Goal: Transaction & Acquisition: Purchase product/service

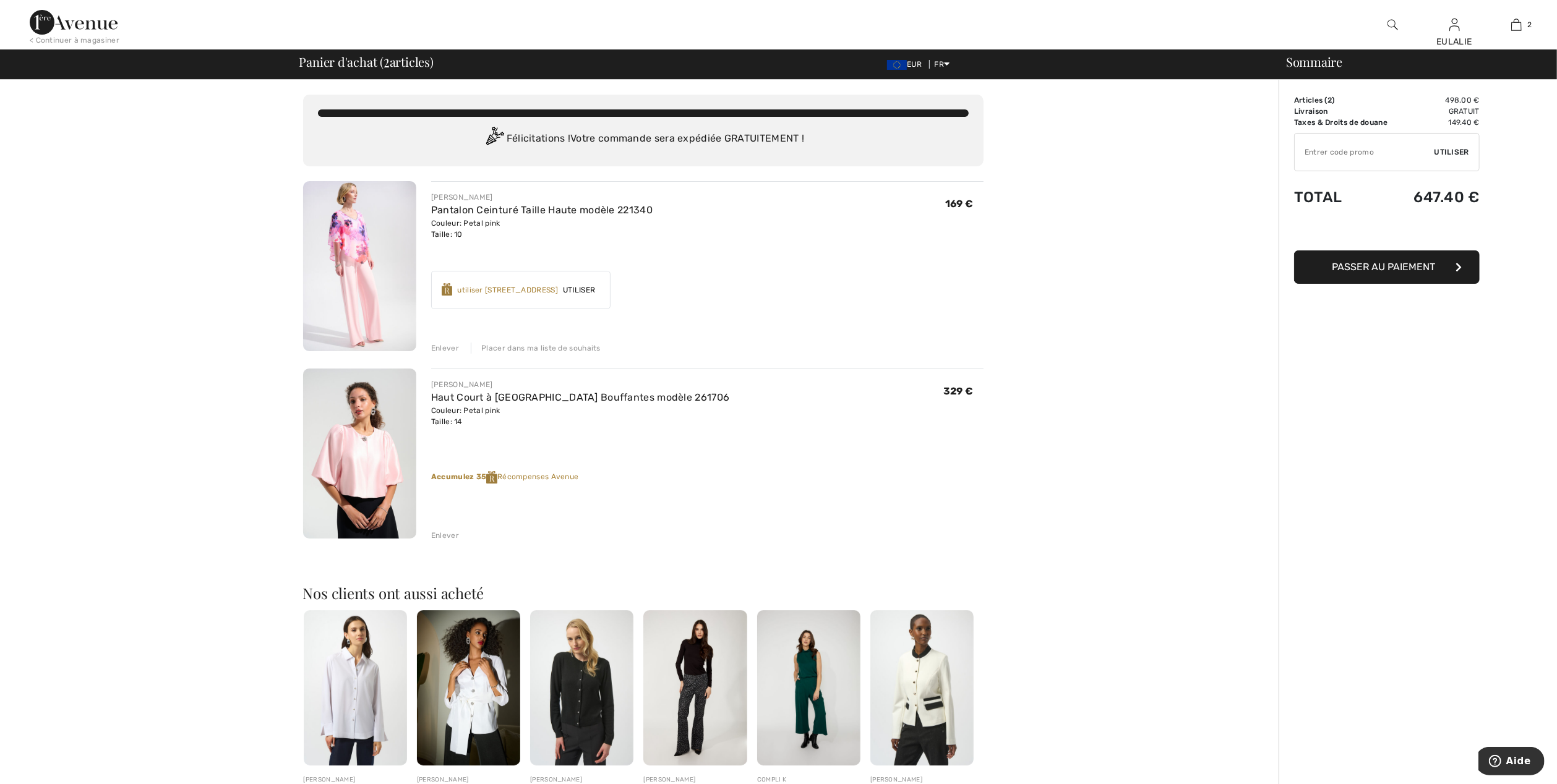
click at [360, 232] on img at bounding box center [360, 267] width 113 height 170
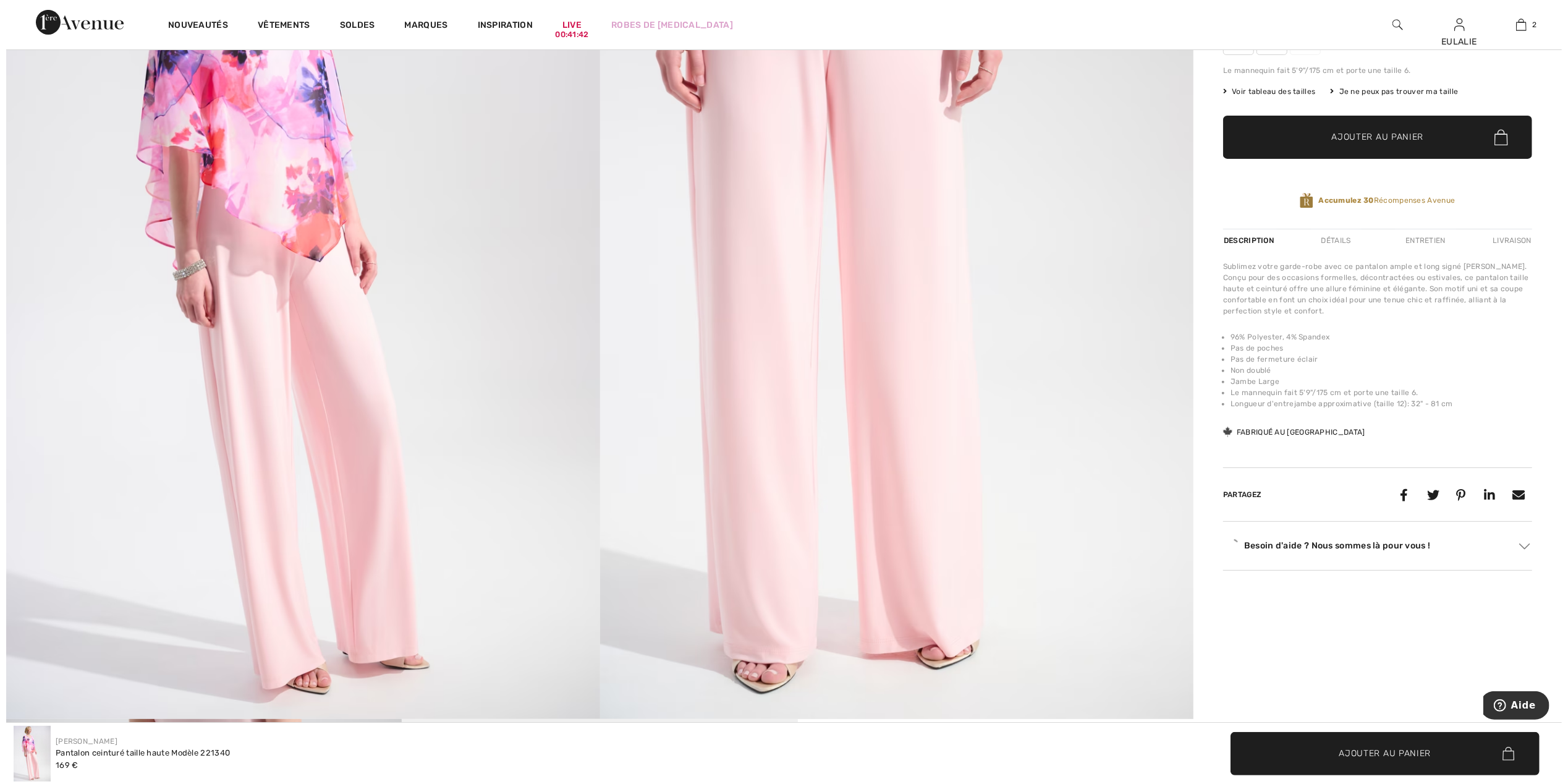
scroll to position [247, 0]
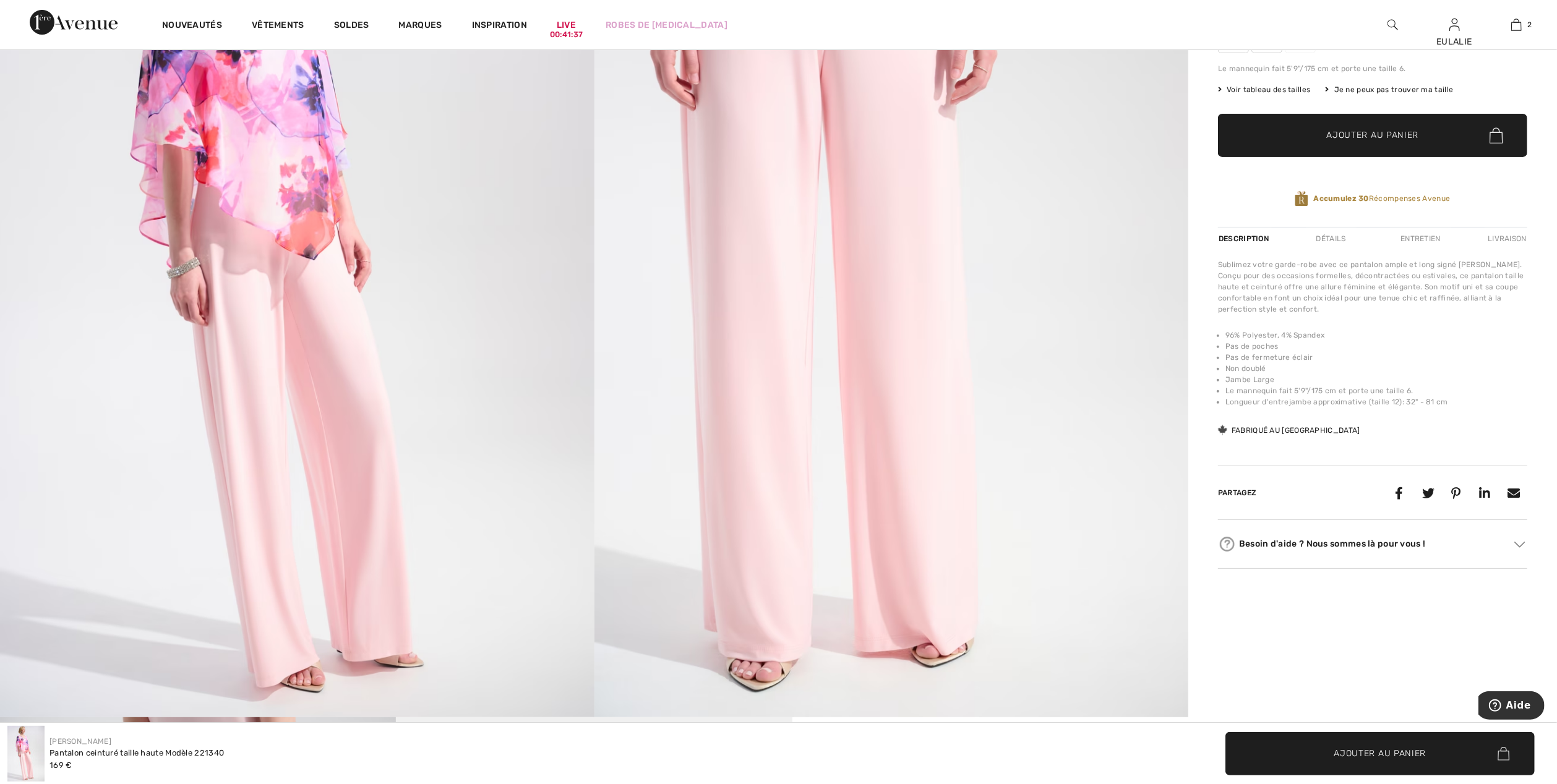
click at [776, 124] on img at bounding box center [892, 272] width 594 height 891
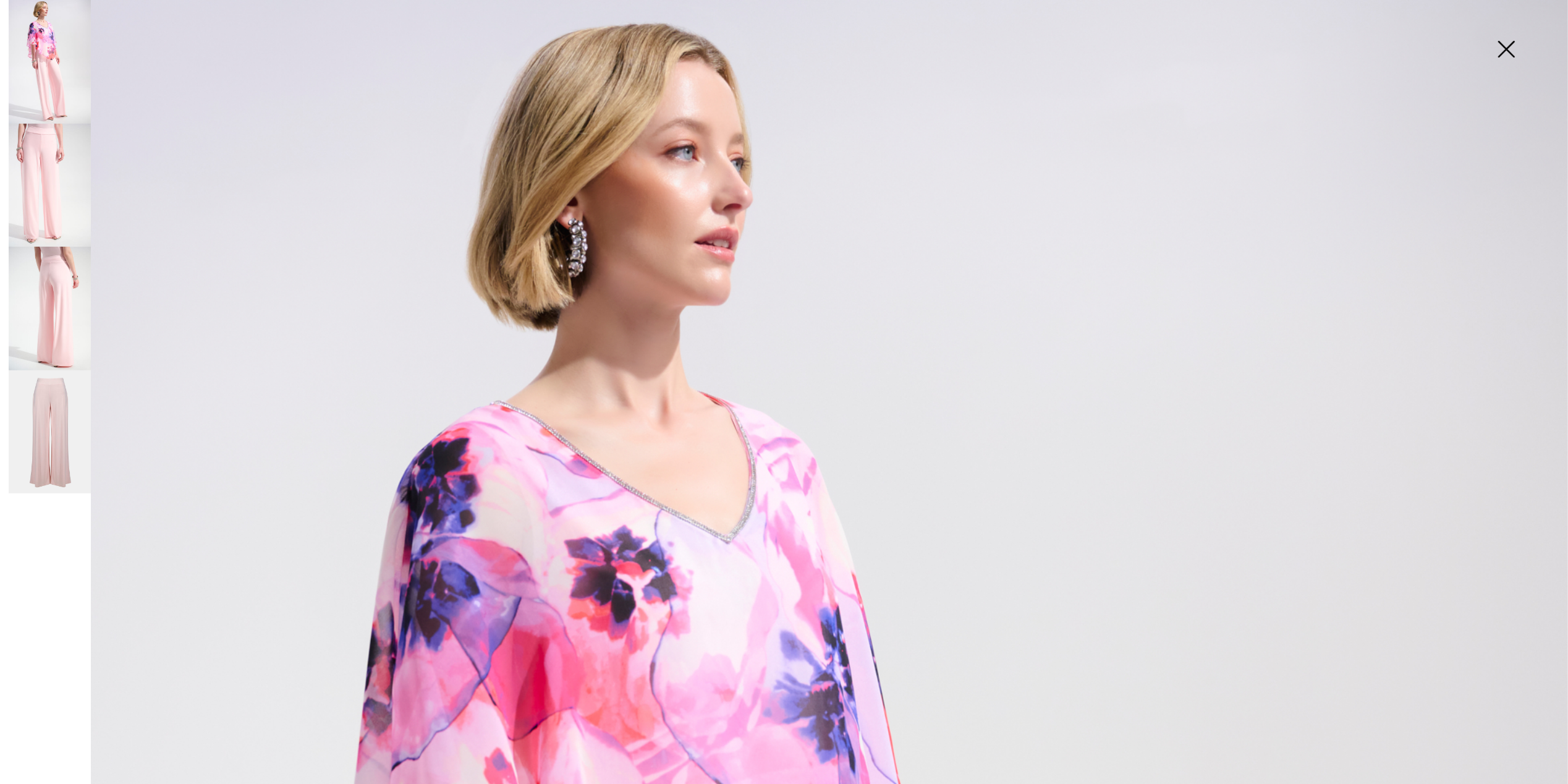
click at [40, 183] on img at bounding box center [49, 185] width 82 height 124
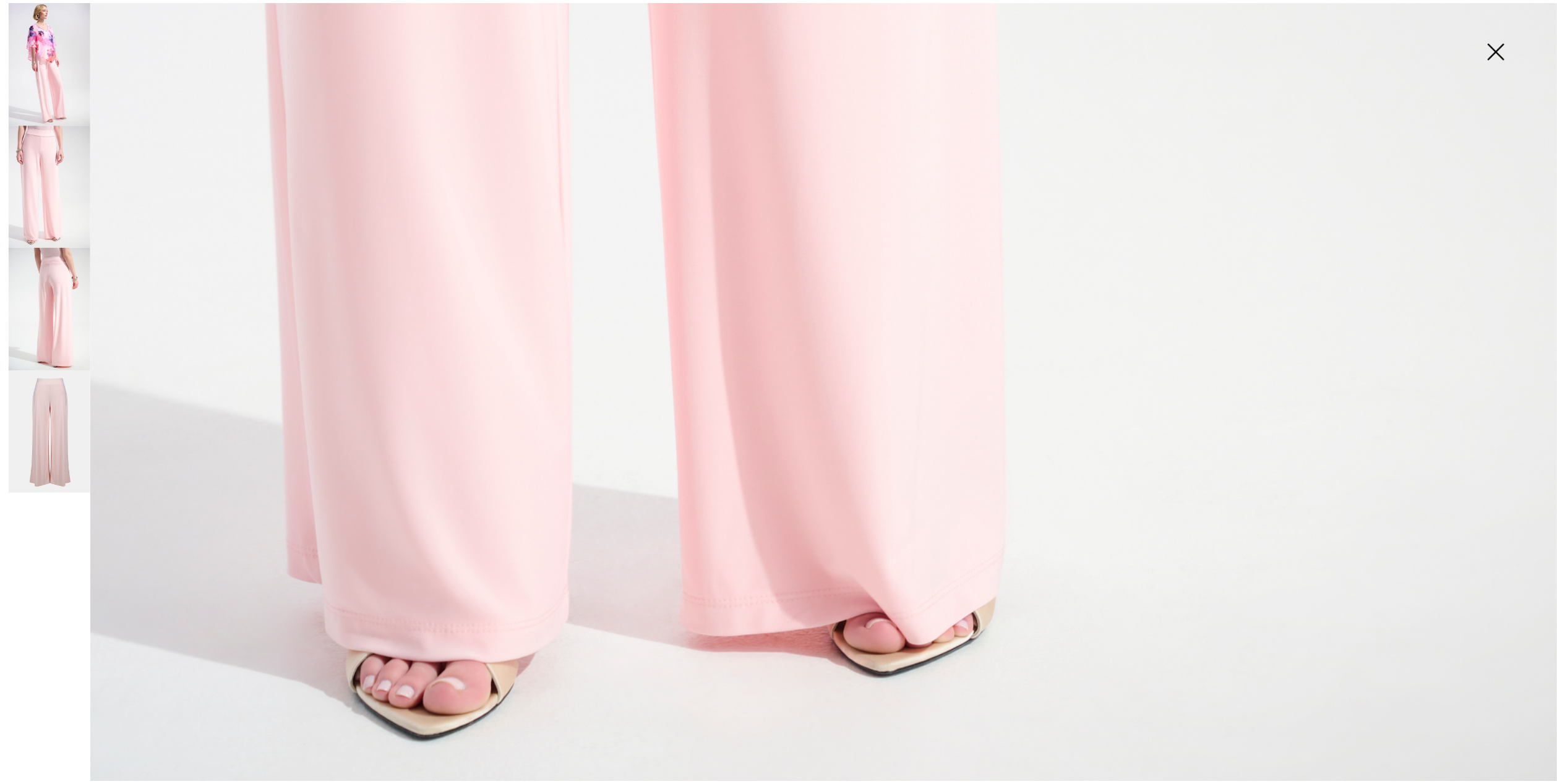
scroll to position [1551, 0]
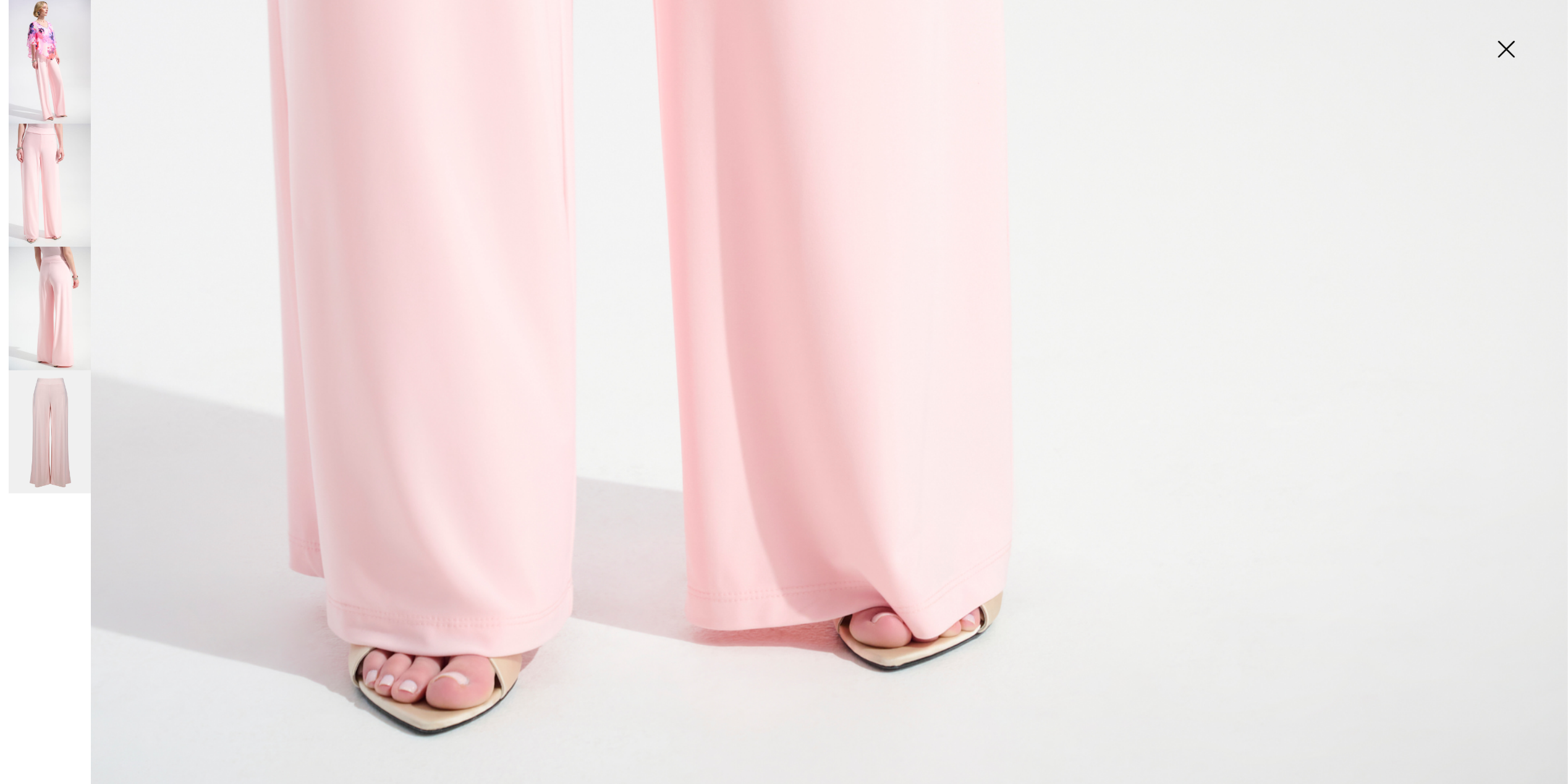
click at [1509, 47] on img at bounding box center [1505, 50] width 62 height 63
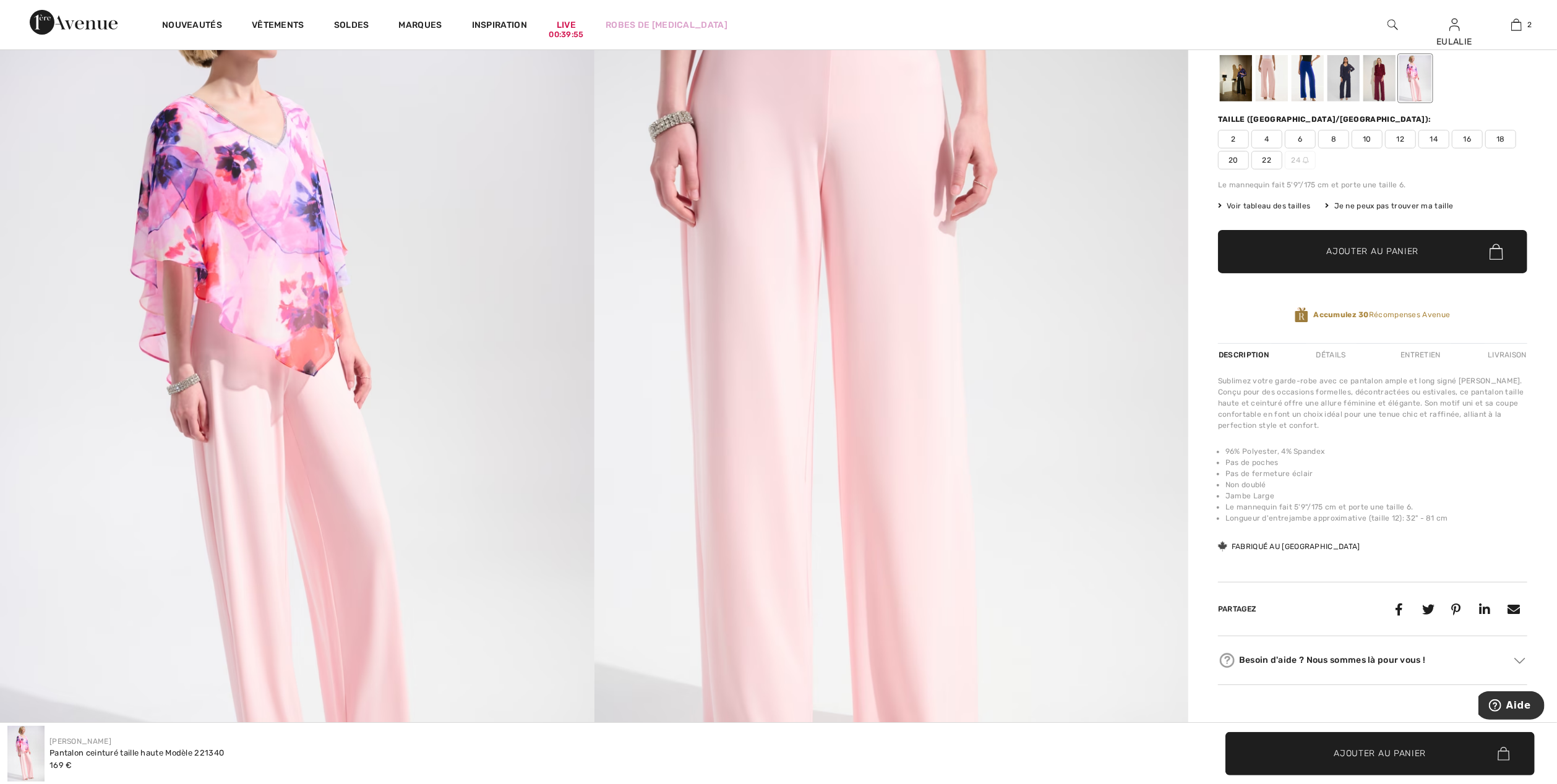
scroll to position [0, 0]
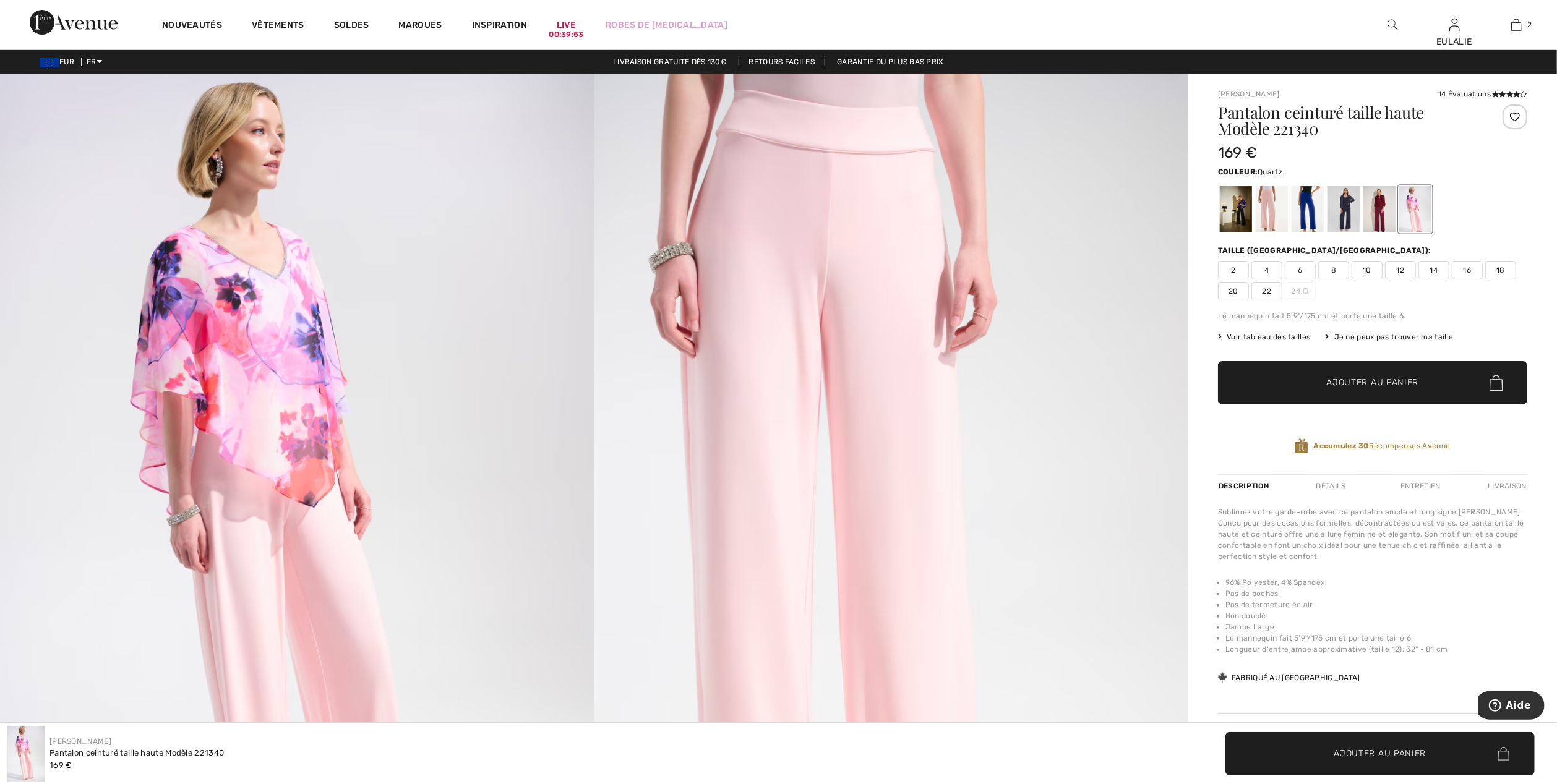
click at [1271, 201] on div at bounding box center [1272, 209] width 32 height 46
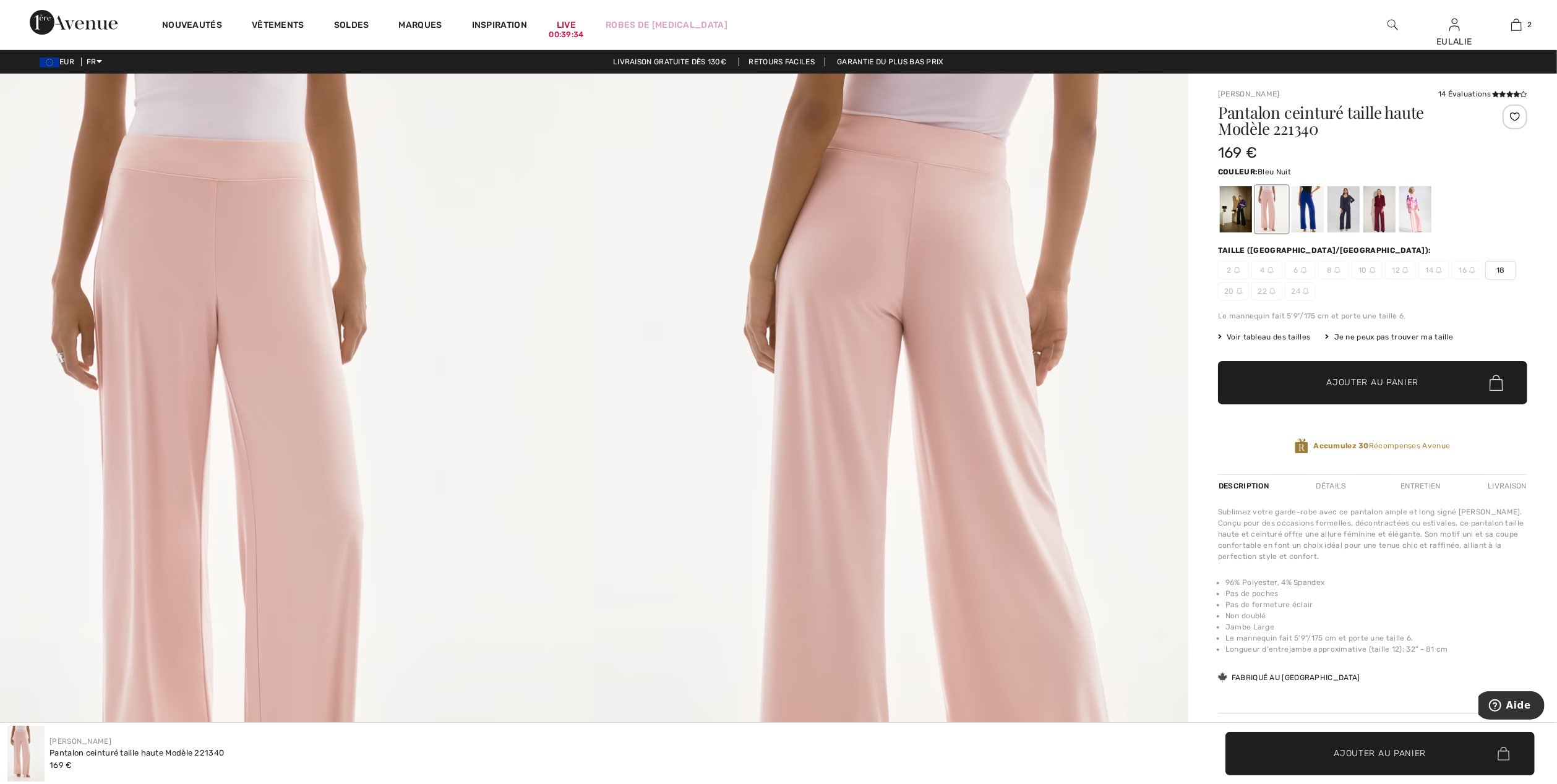
click at [1346, 198] on div at bounding box center [1343, 209] width 32 height 46
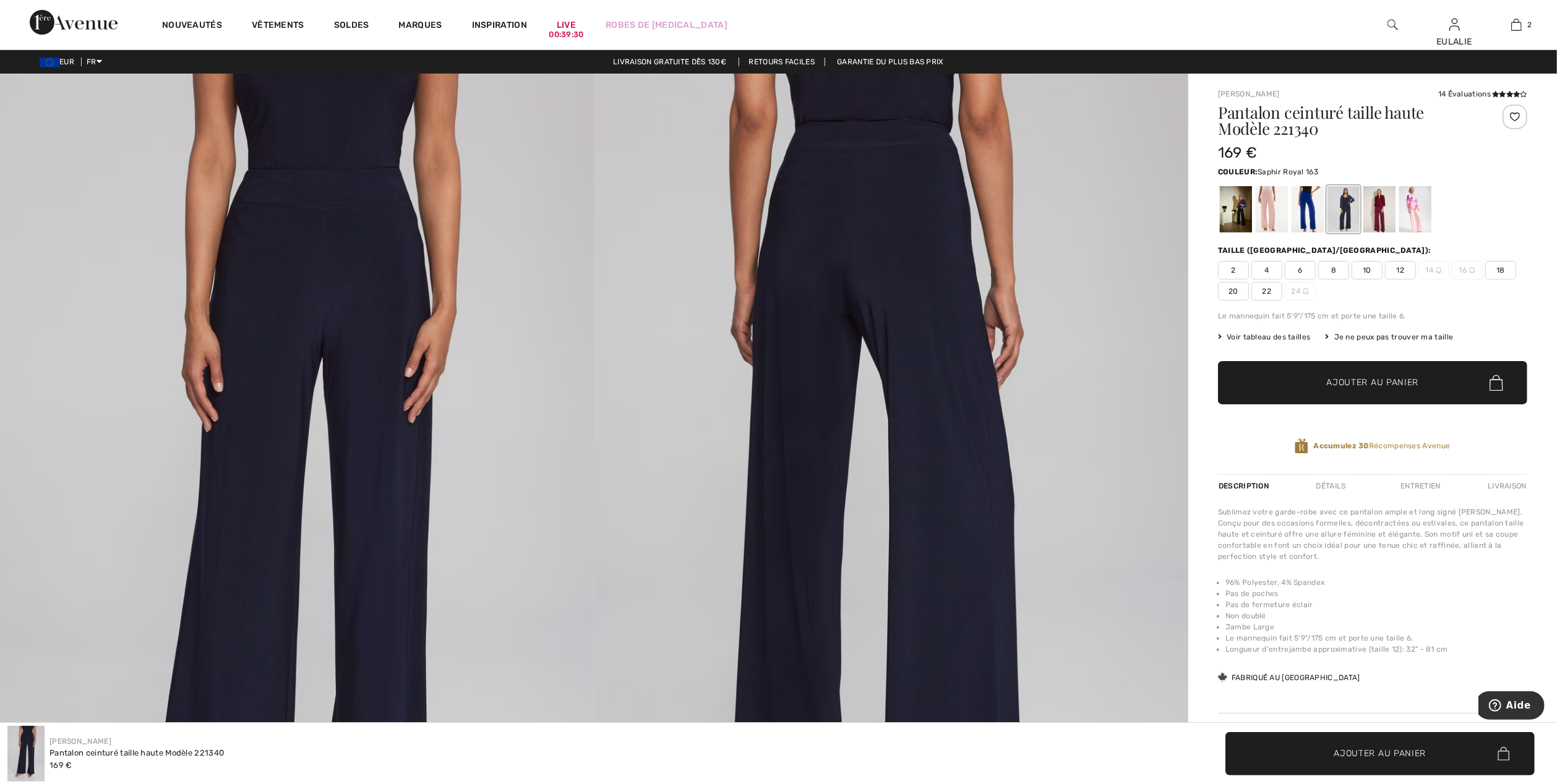
click at [1302, 216] on div at bounding box center [1308, 209] width 32 height 46
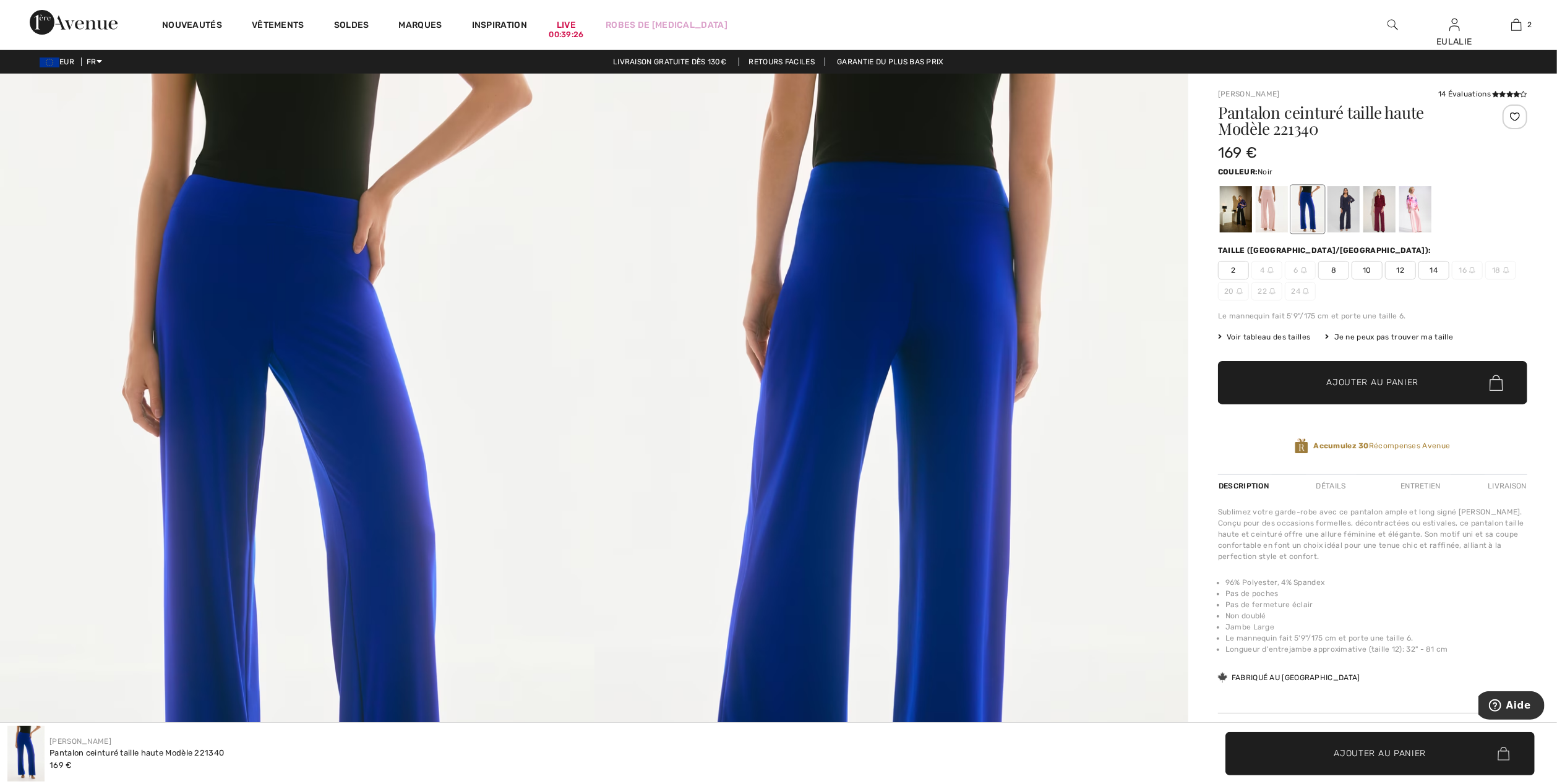
click at [1237, 199] on div at bounding box center [1236, 209] width 32 height 46
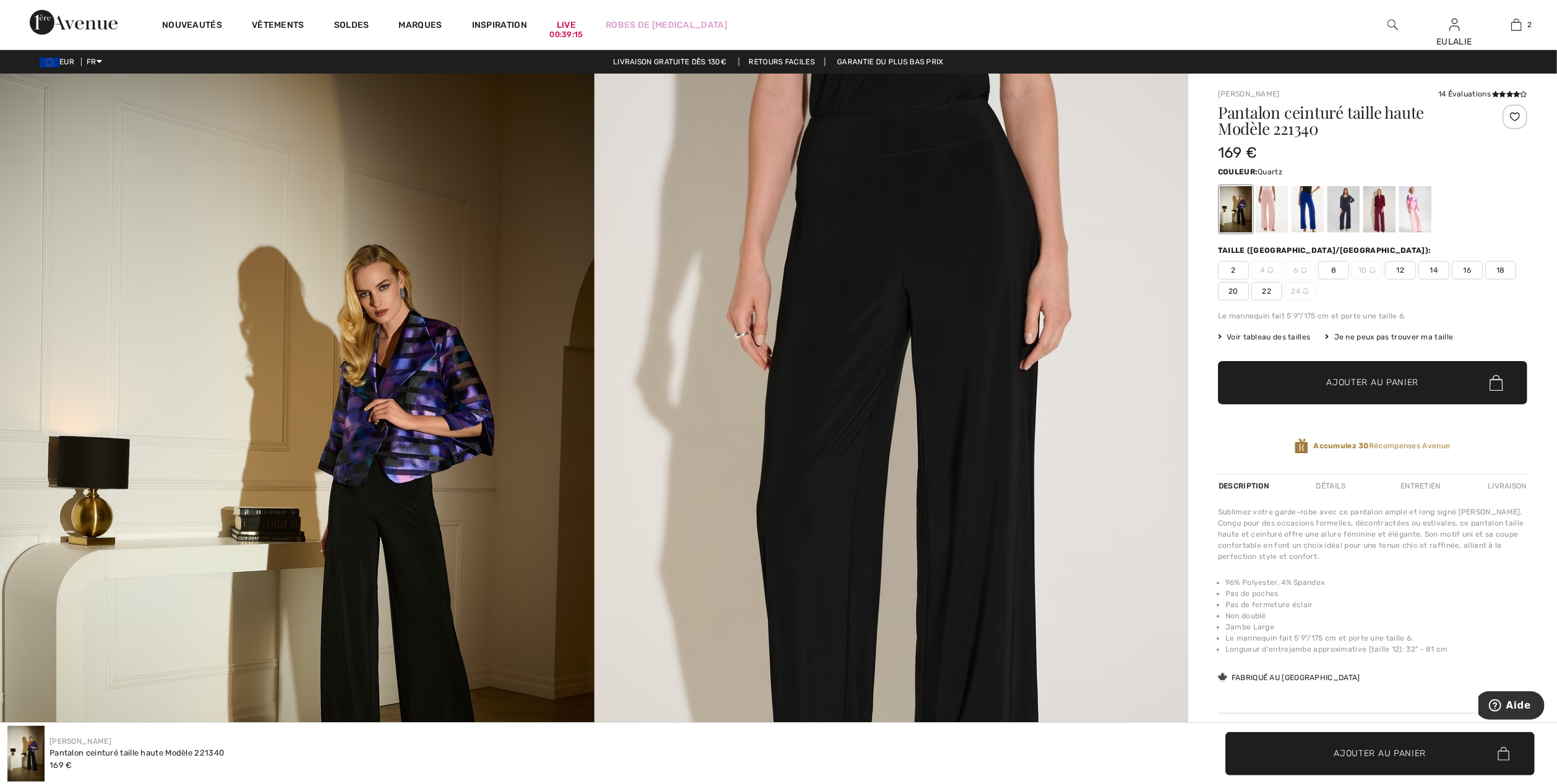
click at [1268, 197] on div at bounding box center [1272, 209] width 32 height 46
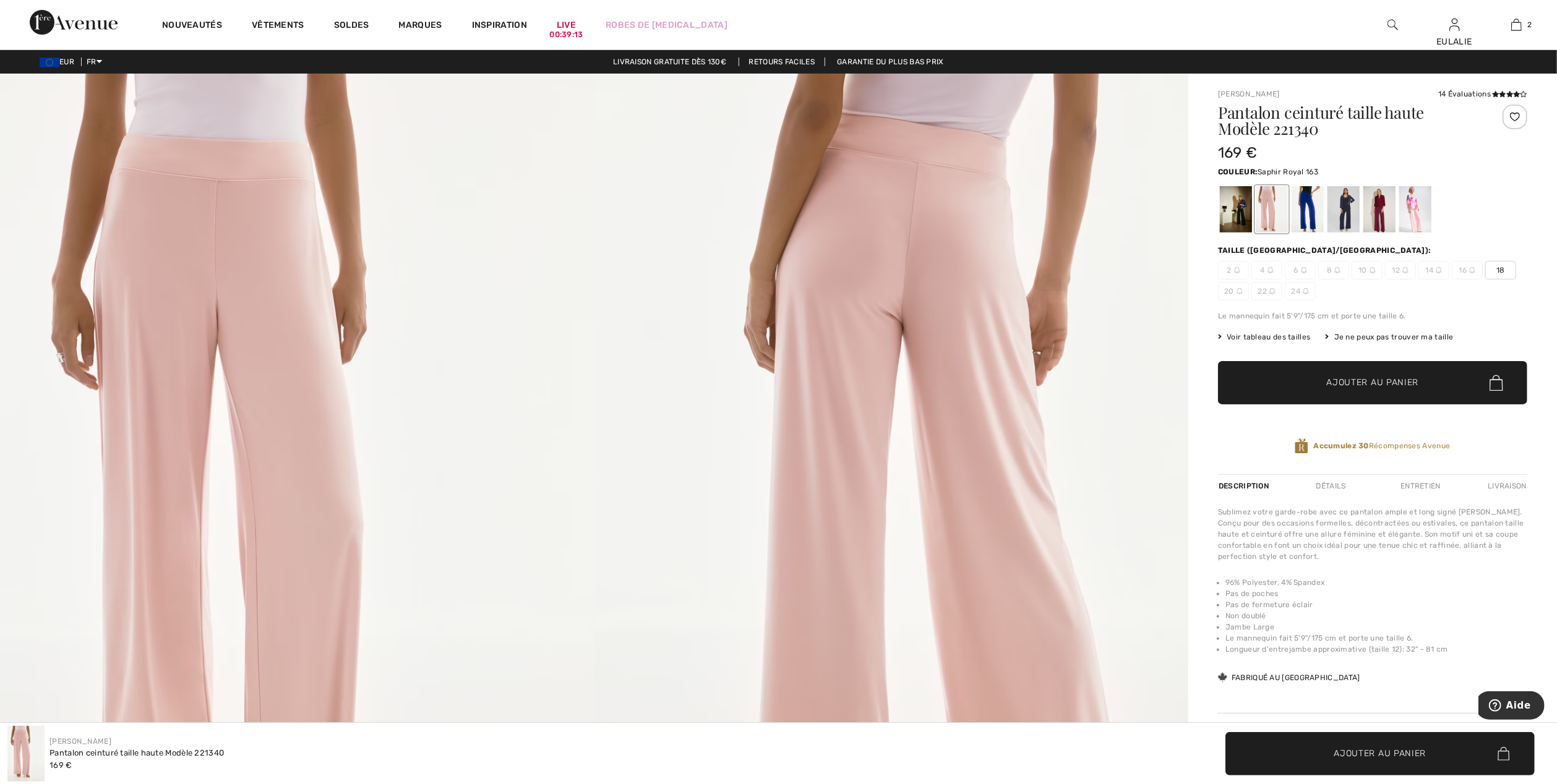
click at [1302, 211] on div at bounding box center [1308, 209] width 32 height 46
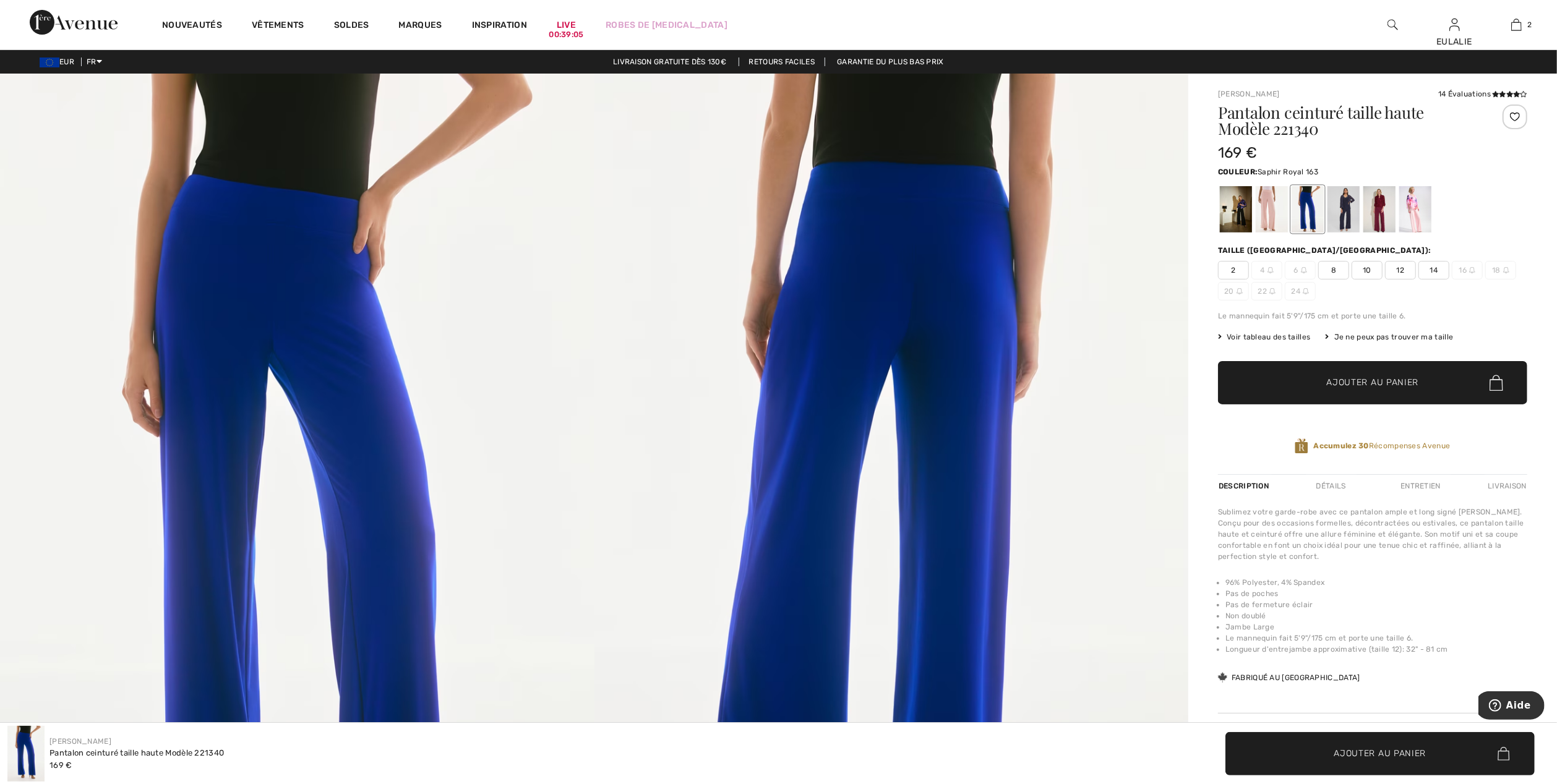
click at [1362, 267] on span "10" at bounding box center [1367, 270] width 31 height 19
click at [1363, 387] on span "Ajouter au panier" at bounding box center [1373, 383] width 92 height 13
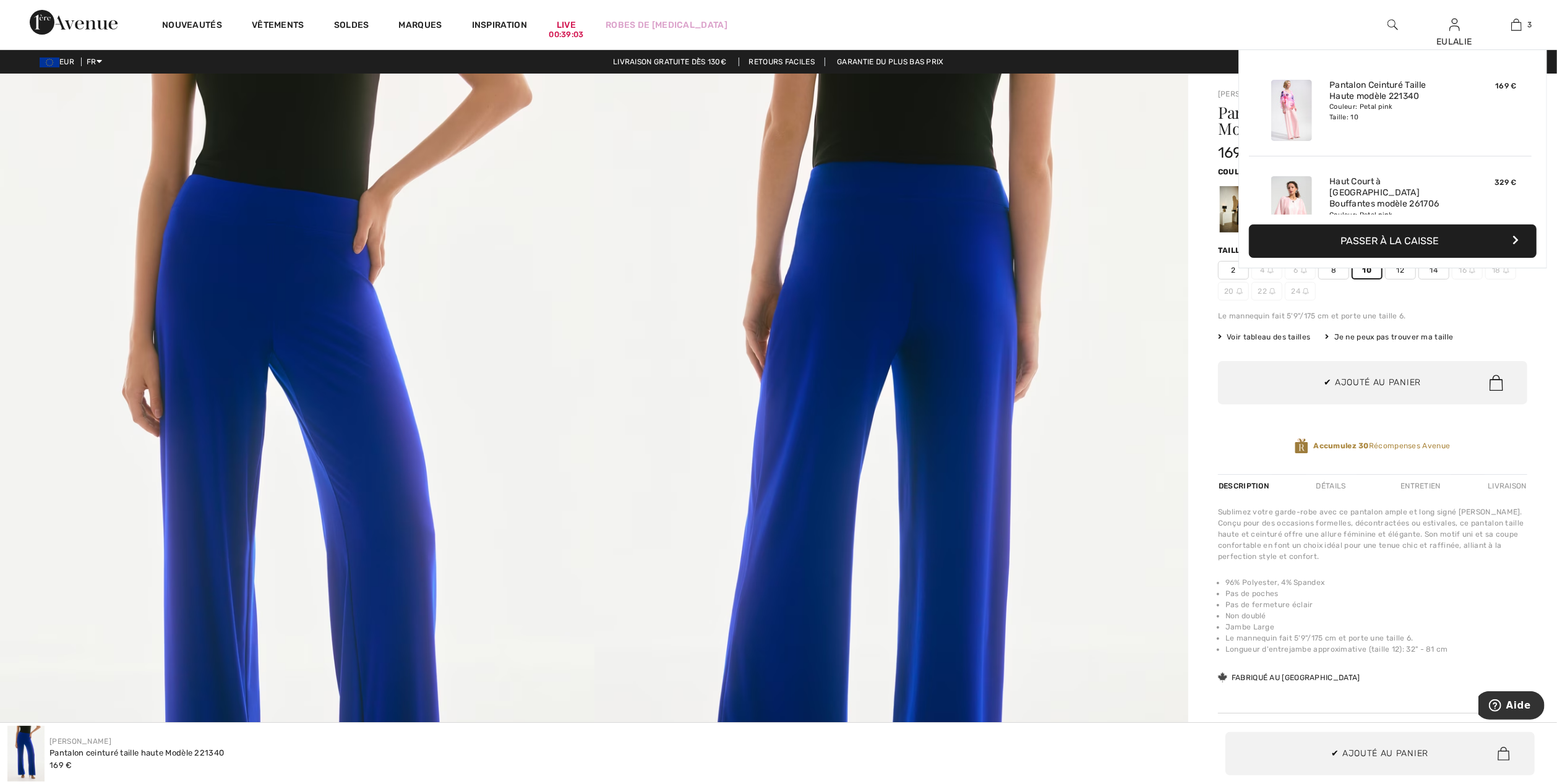
scroll to position [134, 0]
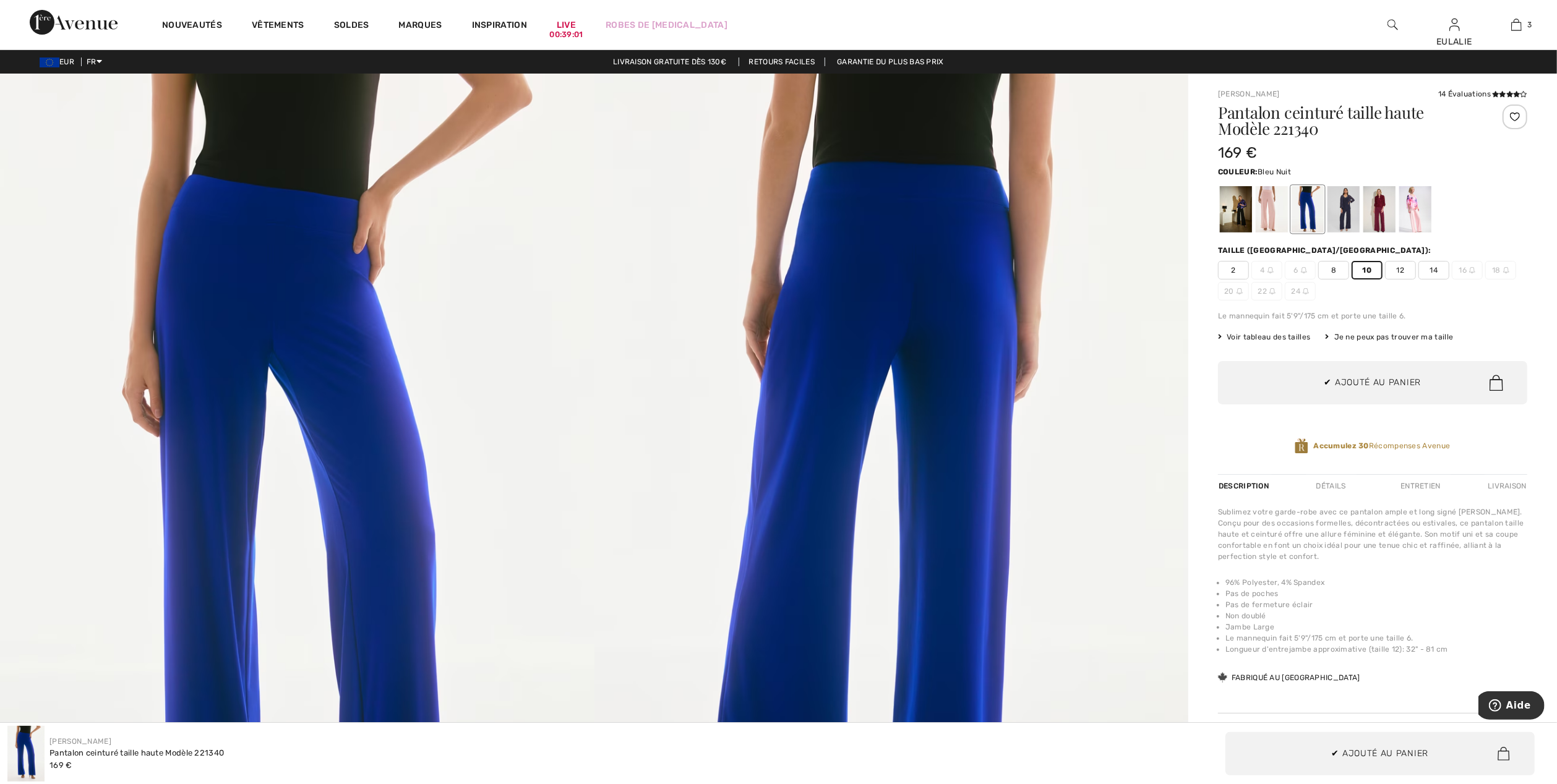
click at [1351, 209] on div at bounding box center [1343, 209] width 32 height 46
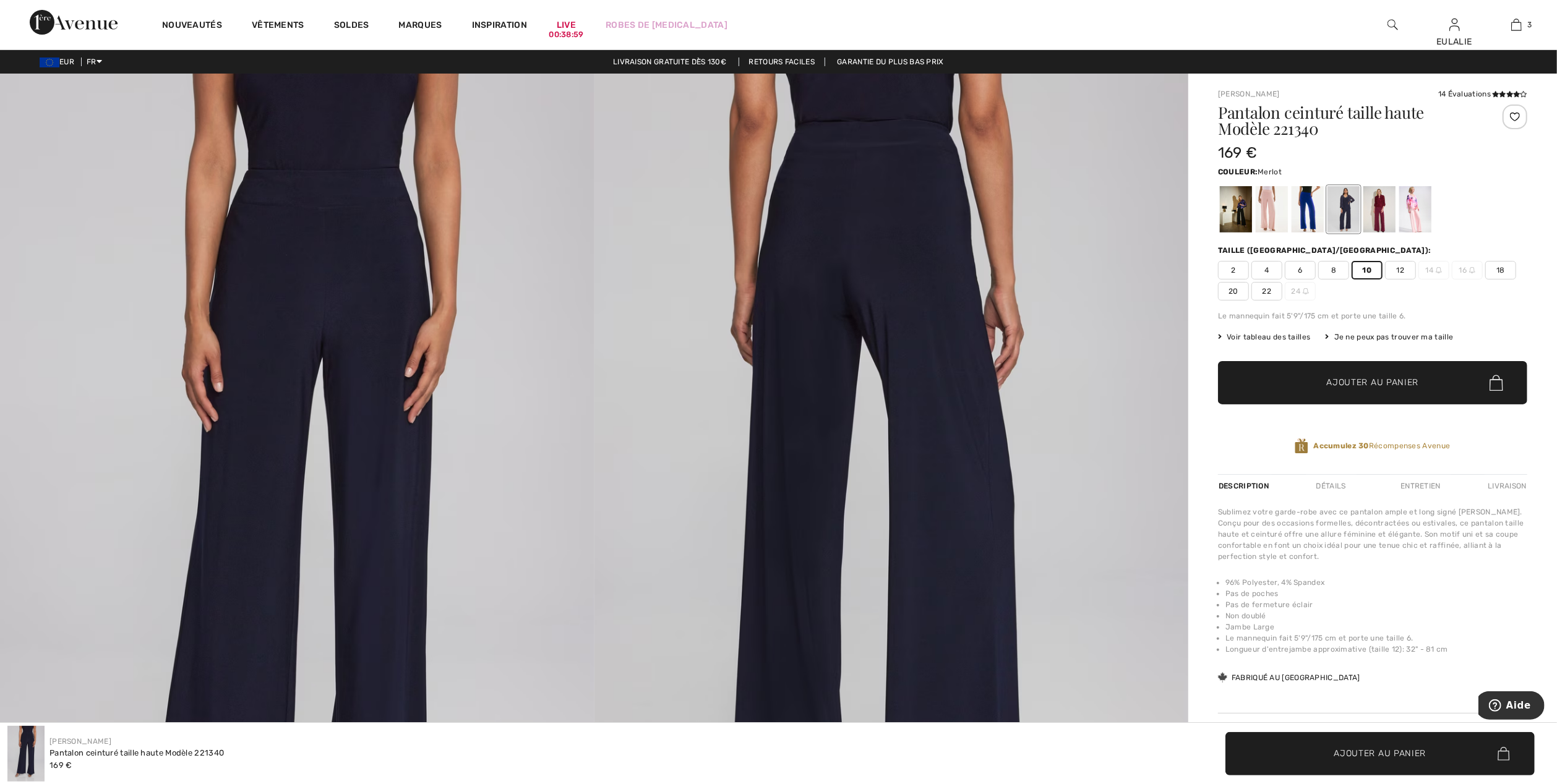
click at [1387, 206] on div at bounding box center [1379, 209] width 32 height 46
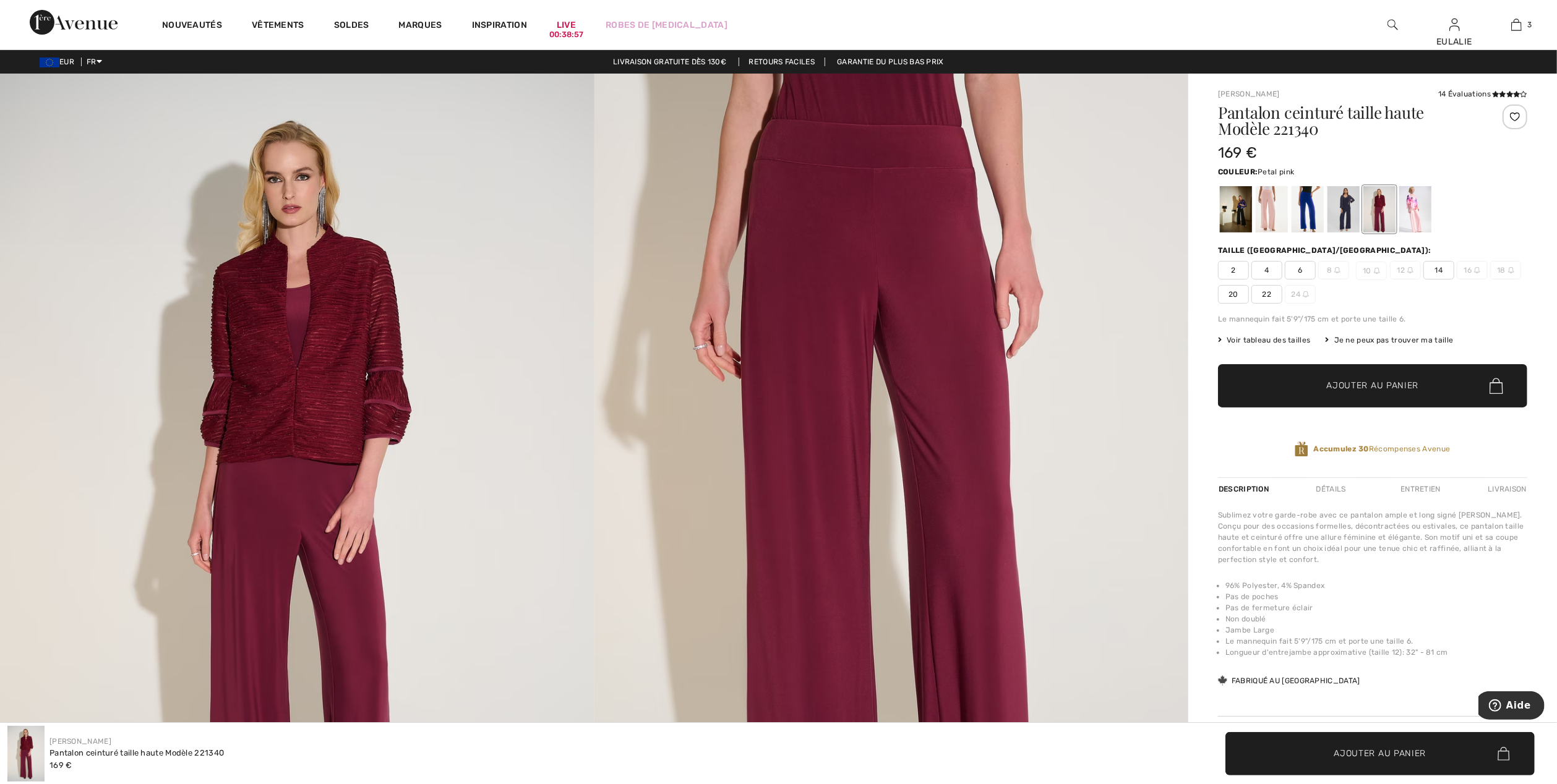
click at [1416, 206] on div at bounding box center [1415, 209] width 32 height 46
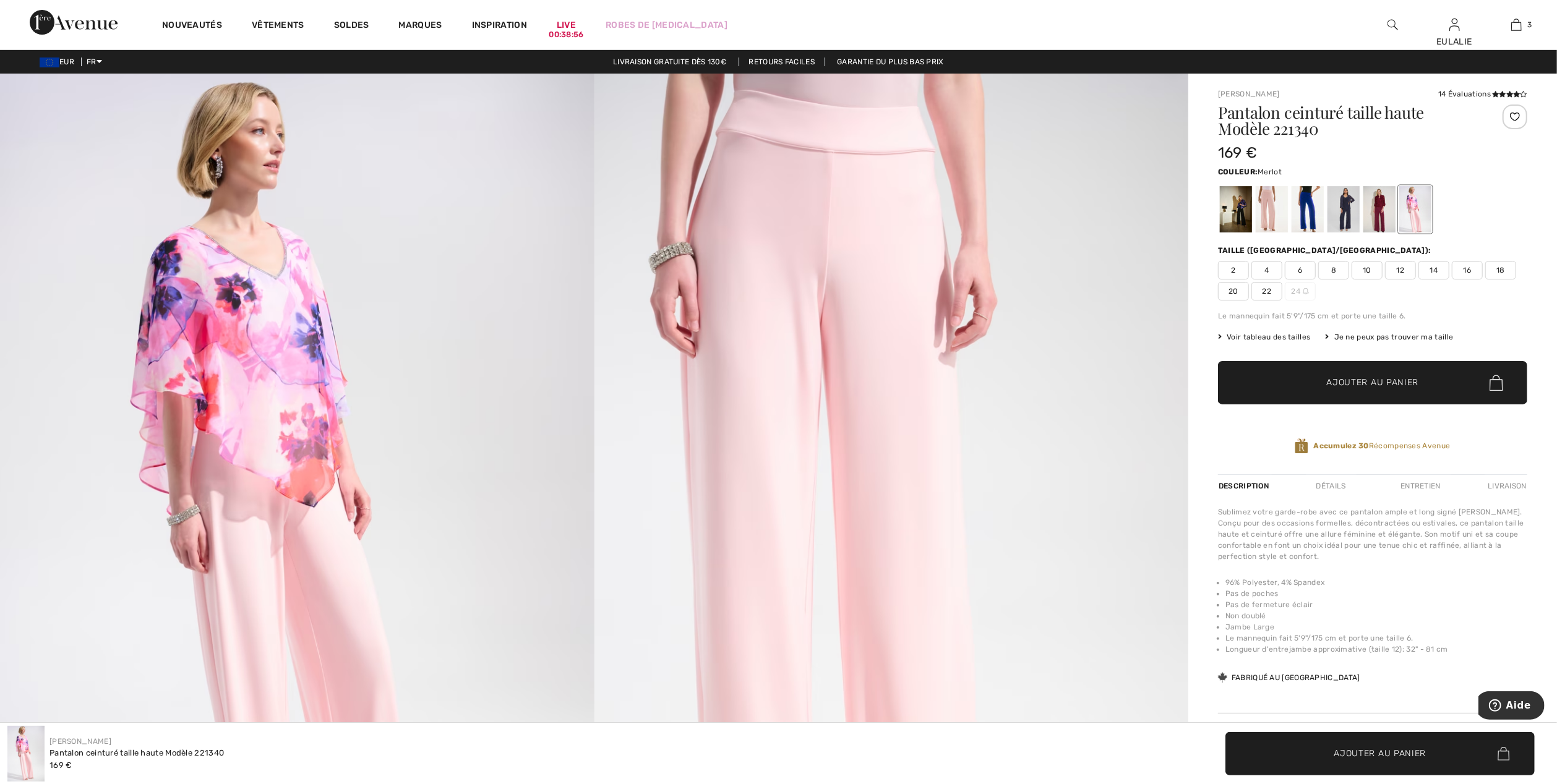
click at [1380, 209] on div at bounding box center [1379, 209] width 32 height 46
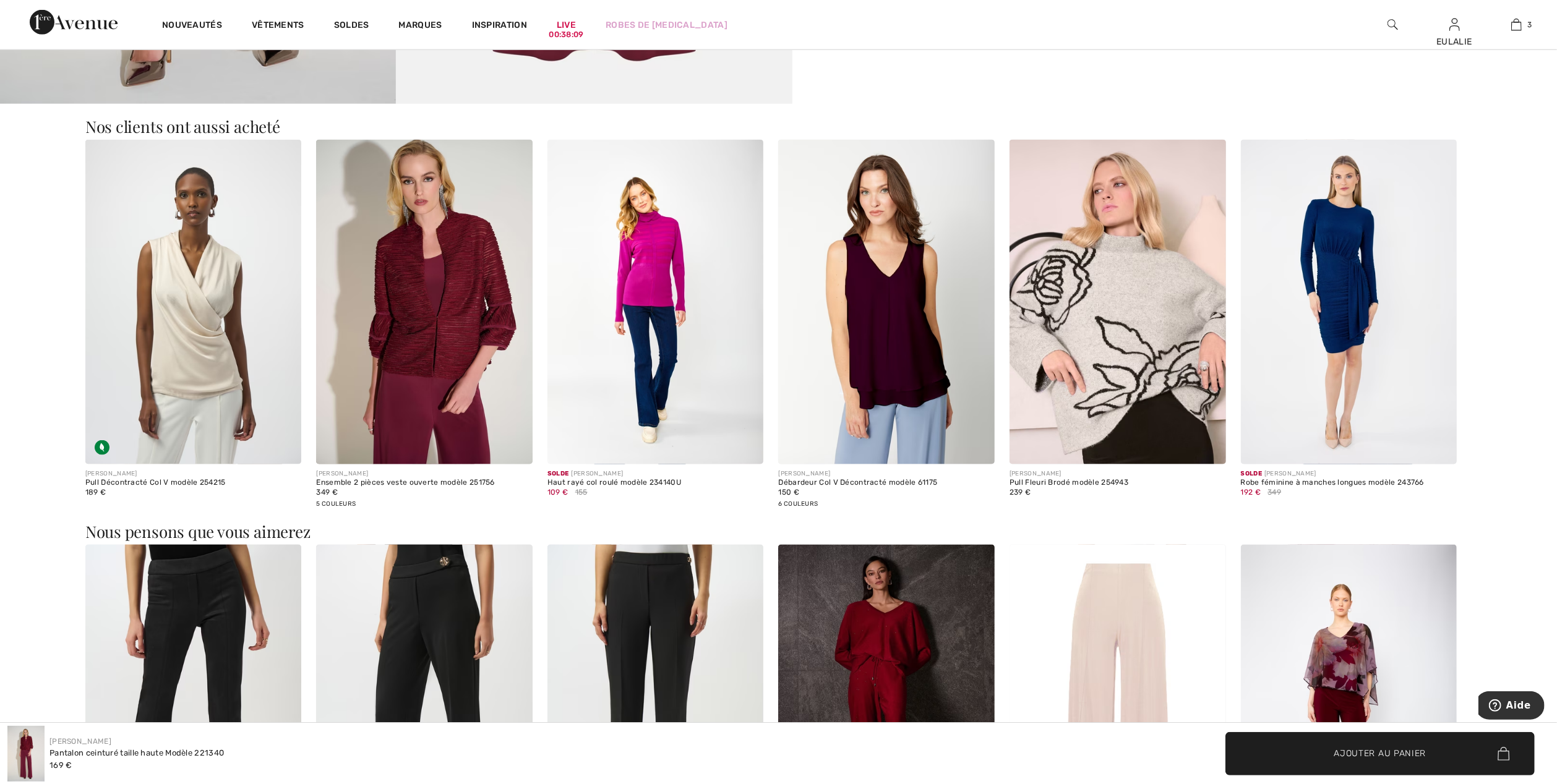
scroll to position [1484, 0]
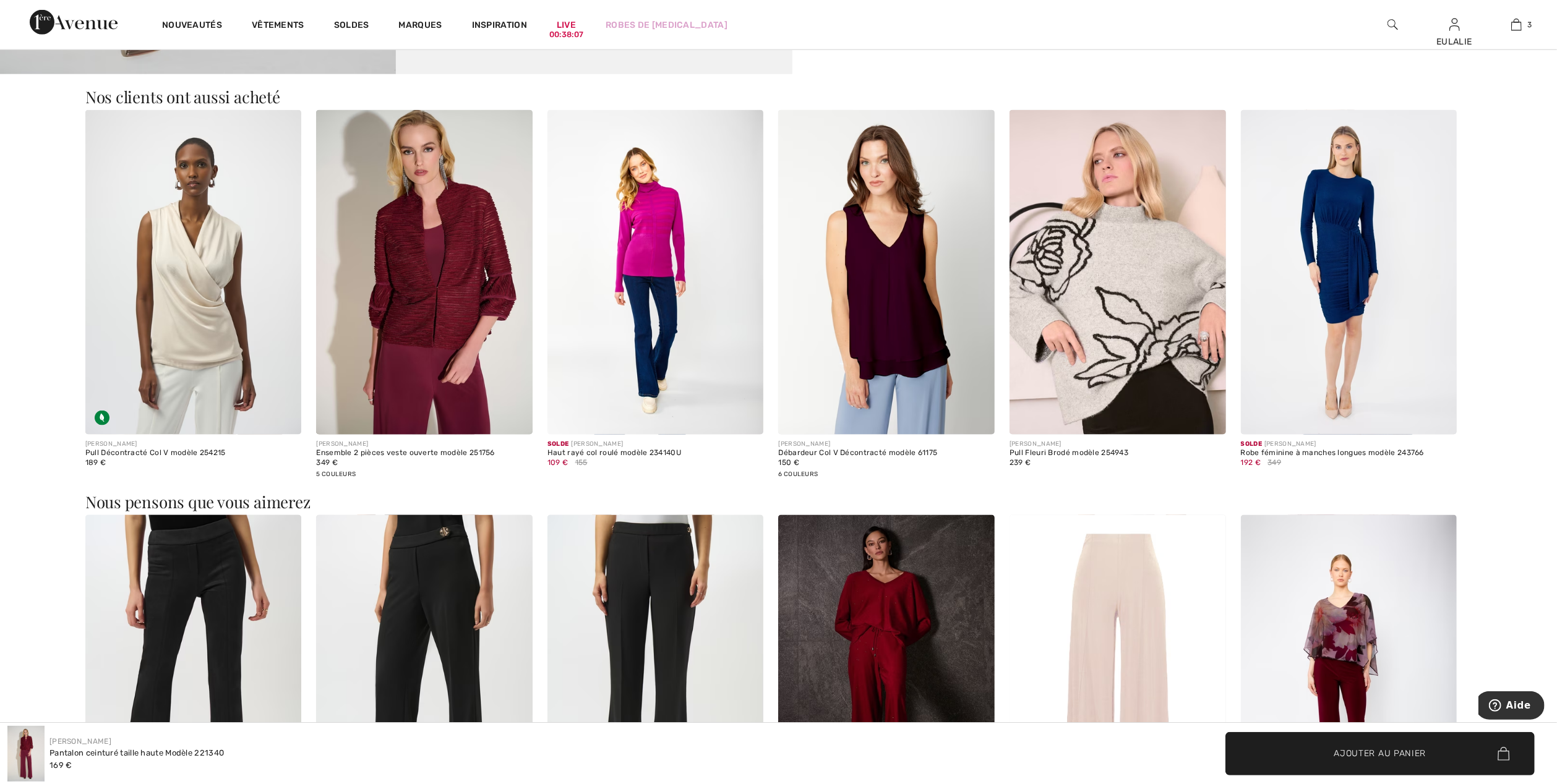
click at [191, 270] on img at bounding box center [193, 272] width 217 height 324
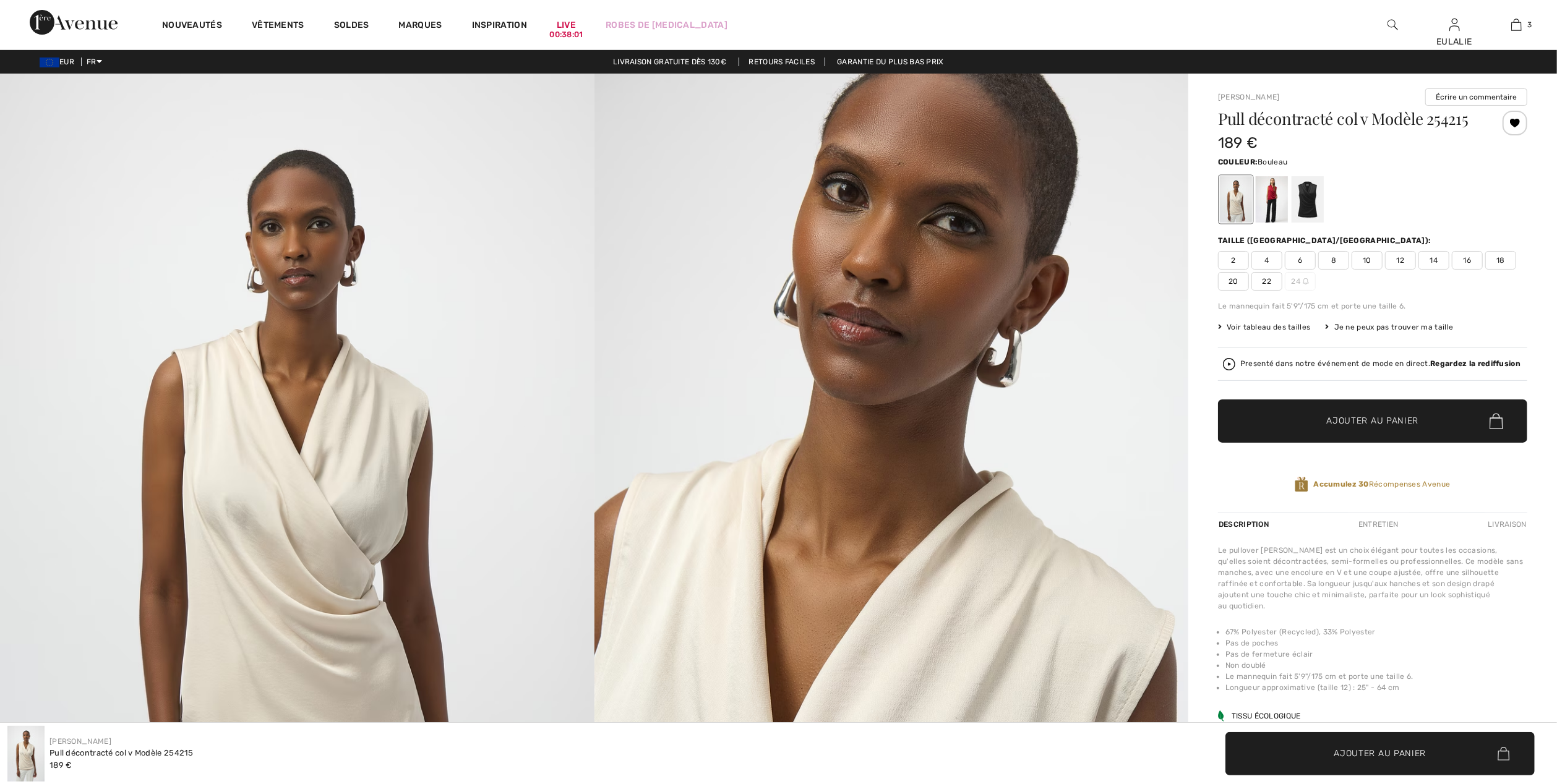
click at [1439, 257] on span "14" at bounding box center [1434, 260] width 31 height 19
click at [1401, 417] on span "Ajouter au panier" at bounding box center [1373, 421] width 92 height 13
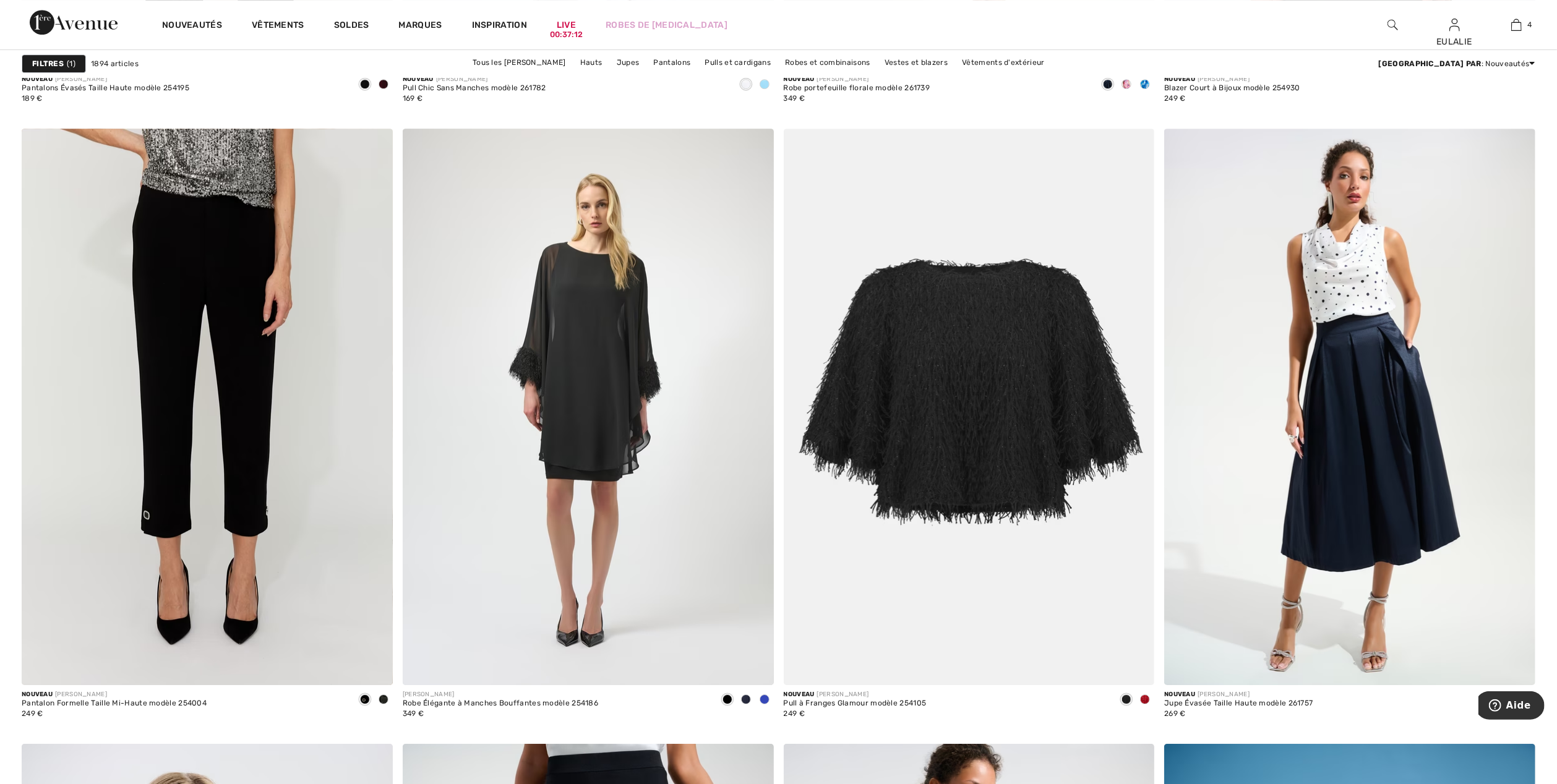
scroll to position [3874, 0]
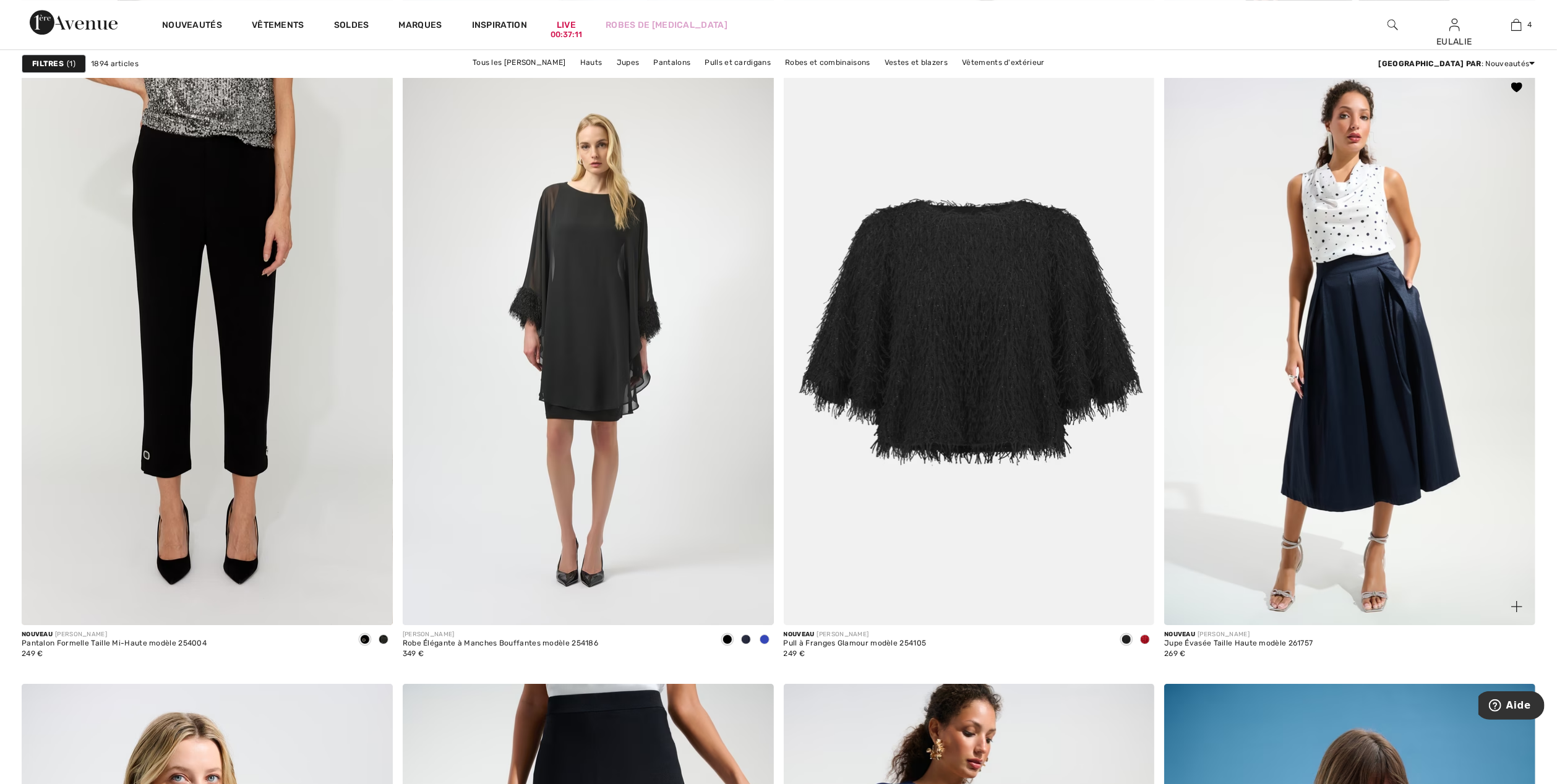
click at [1363, 227] on img at bounding box center [1350, 347] width 371 height 557
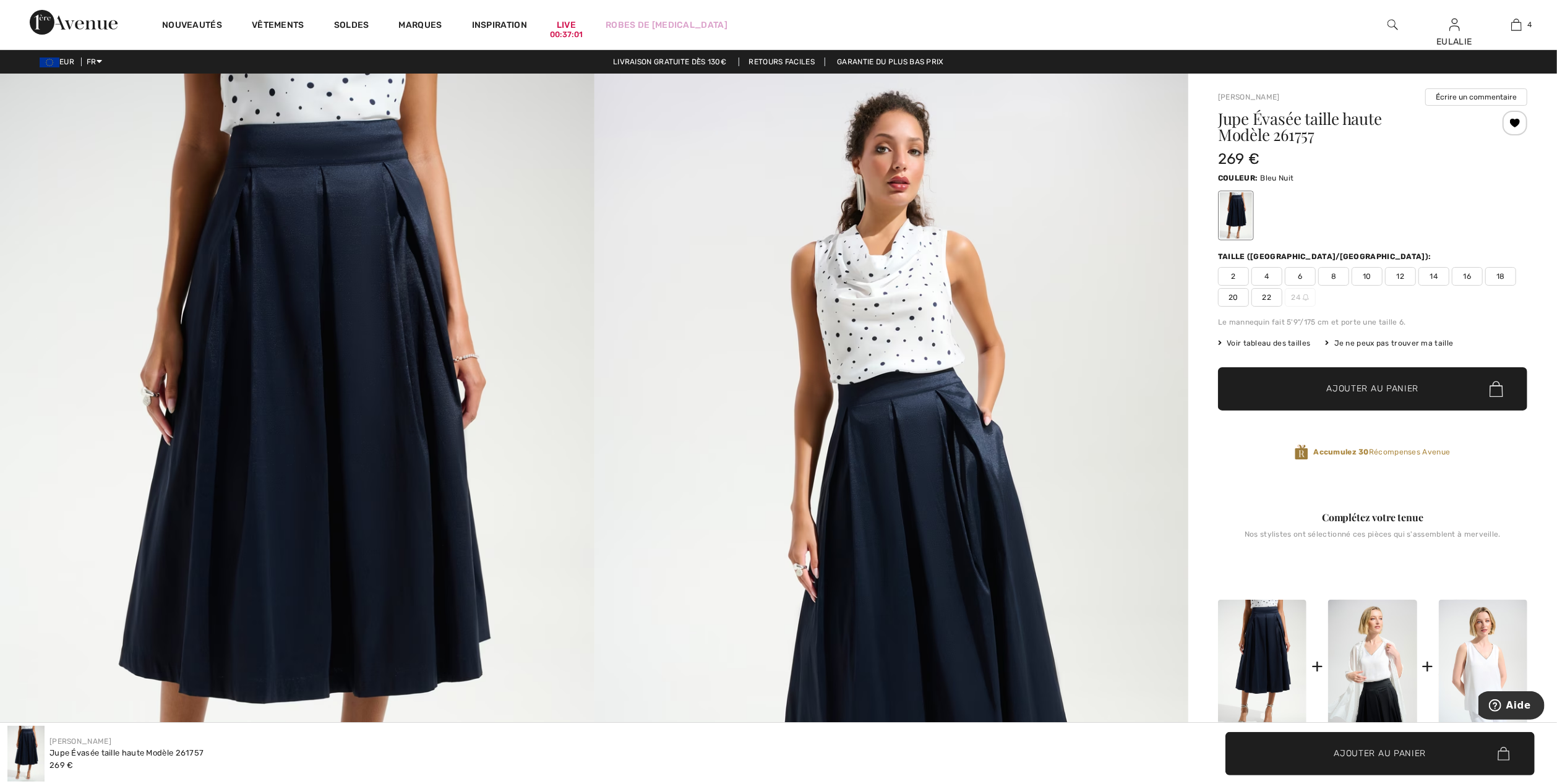
click at [901, 253] on img at bounding box center [892, 519] width 594 height 891
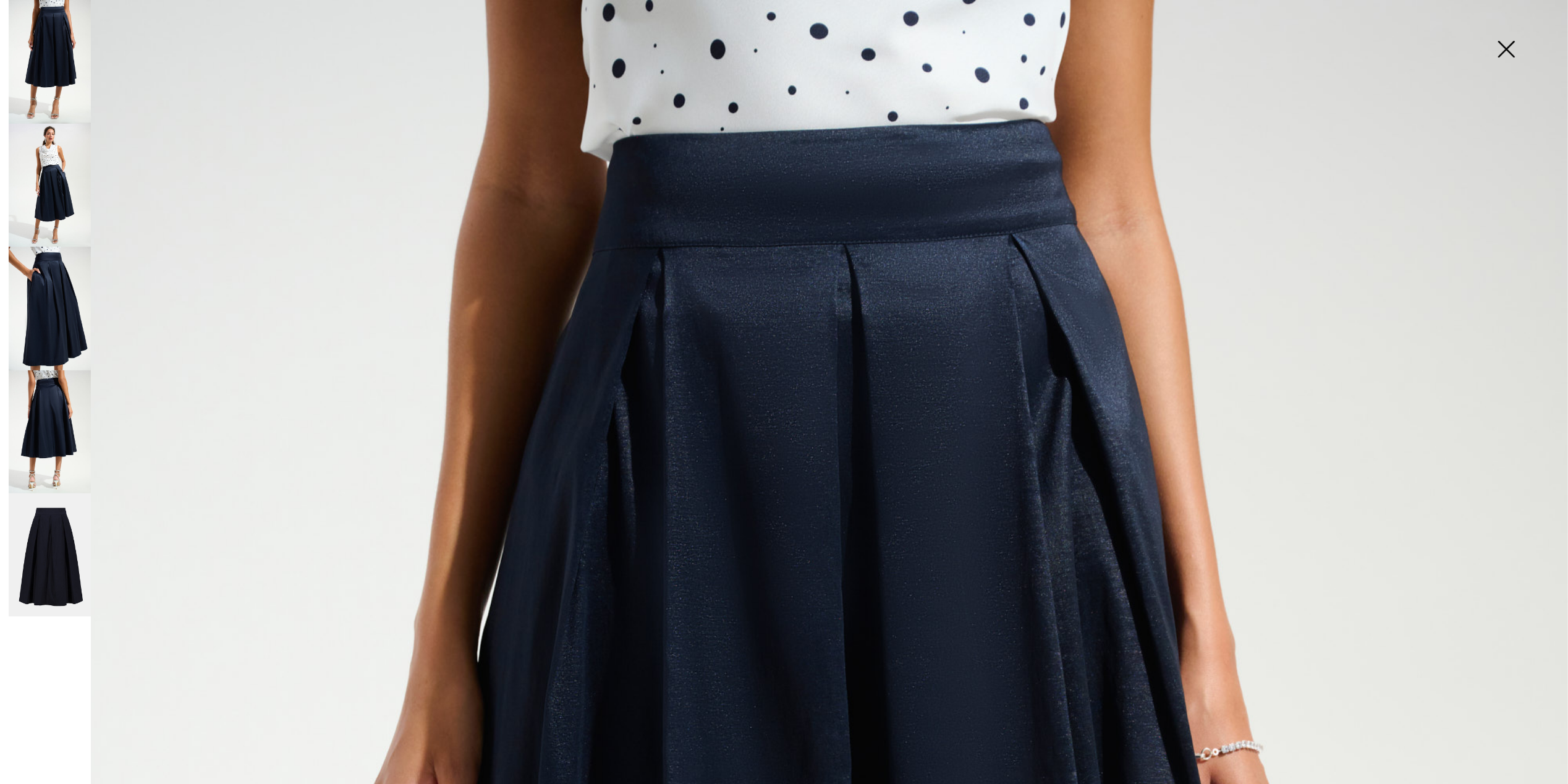
click at [38, 157] on img at bounding box center [49, 185] width 82 height 124
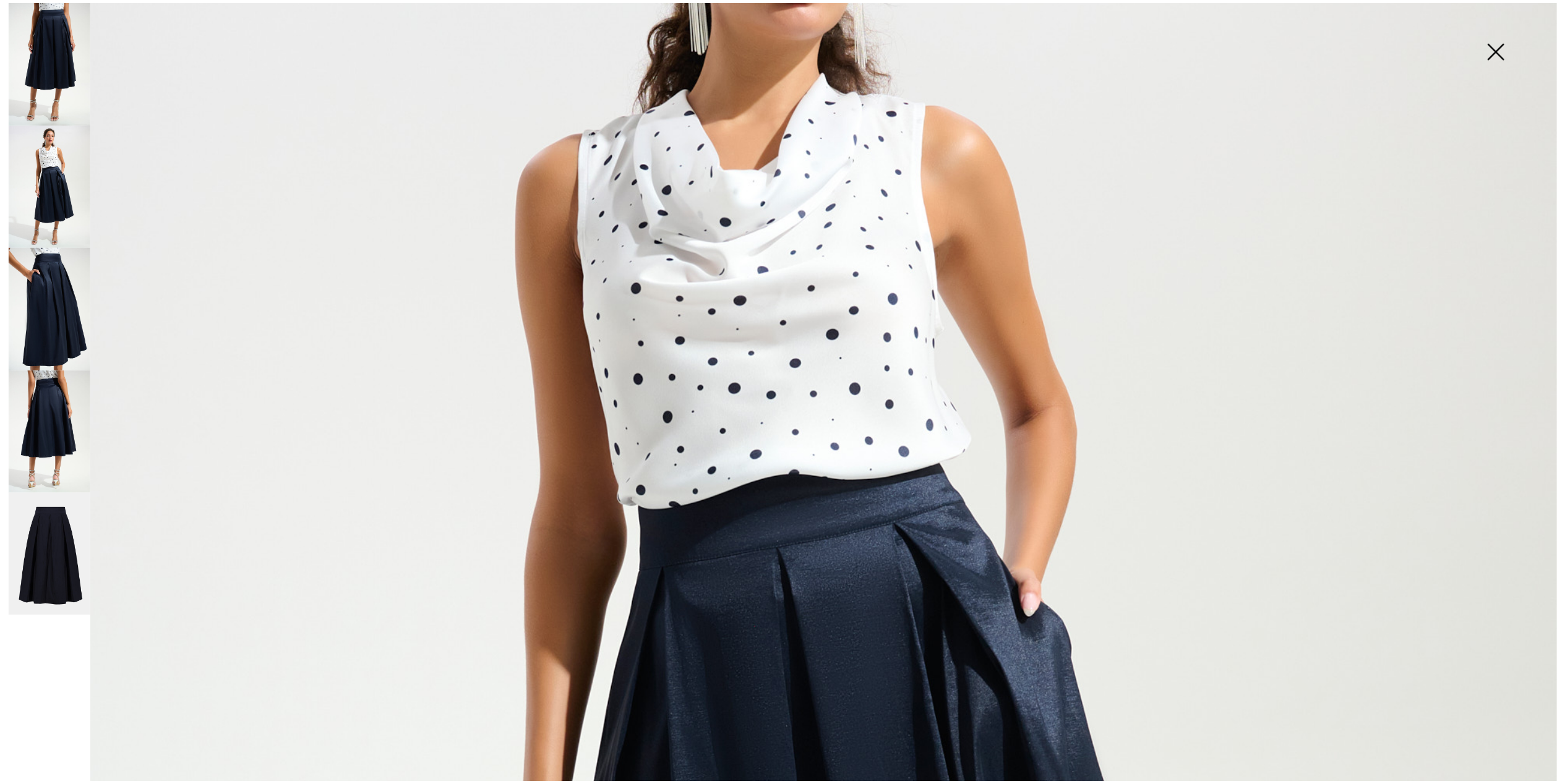
scroll to position [330, 0]
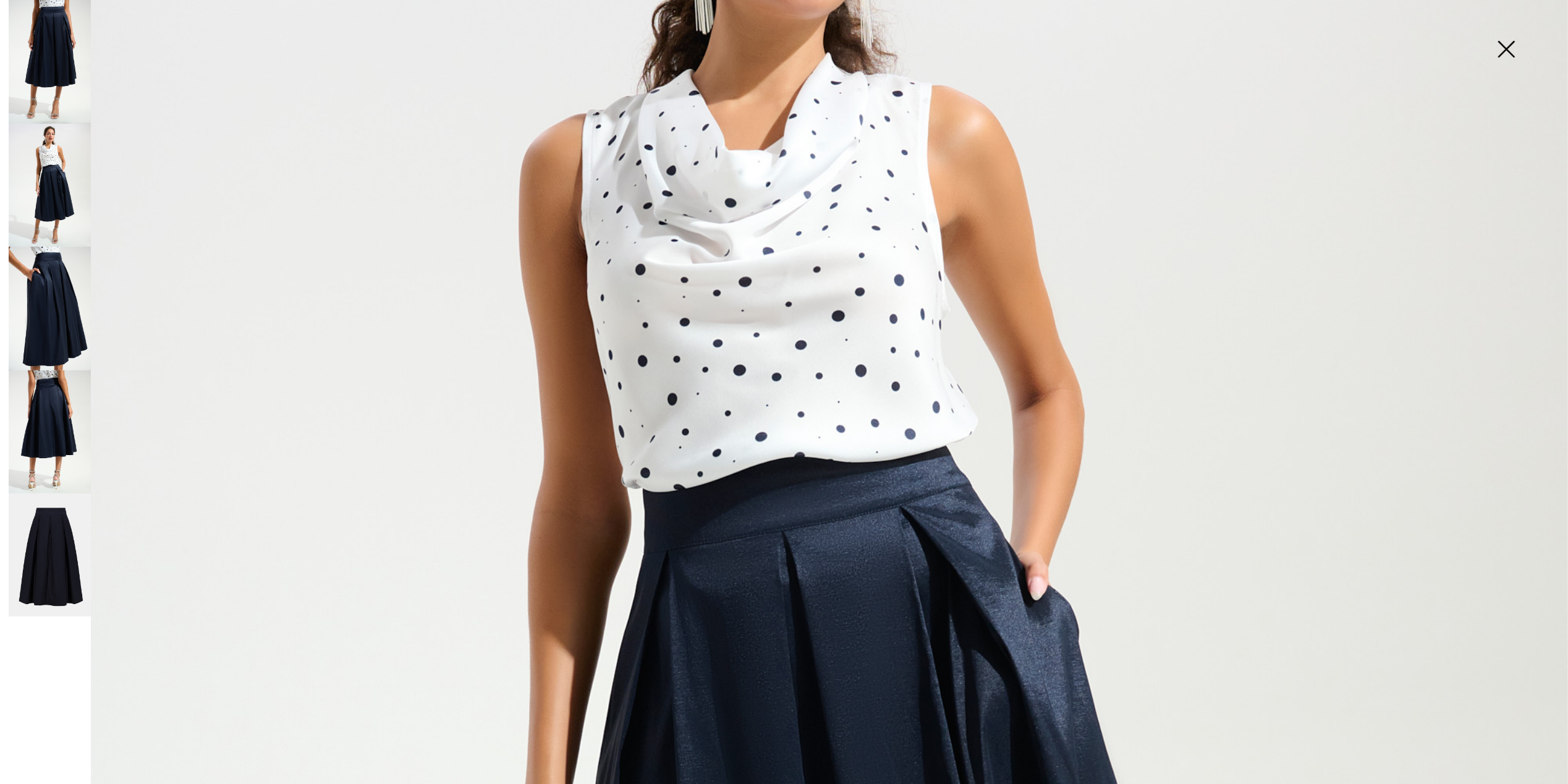
click at [1503, 42] on img at bounding box center [1505, 50] width 62 height 63
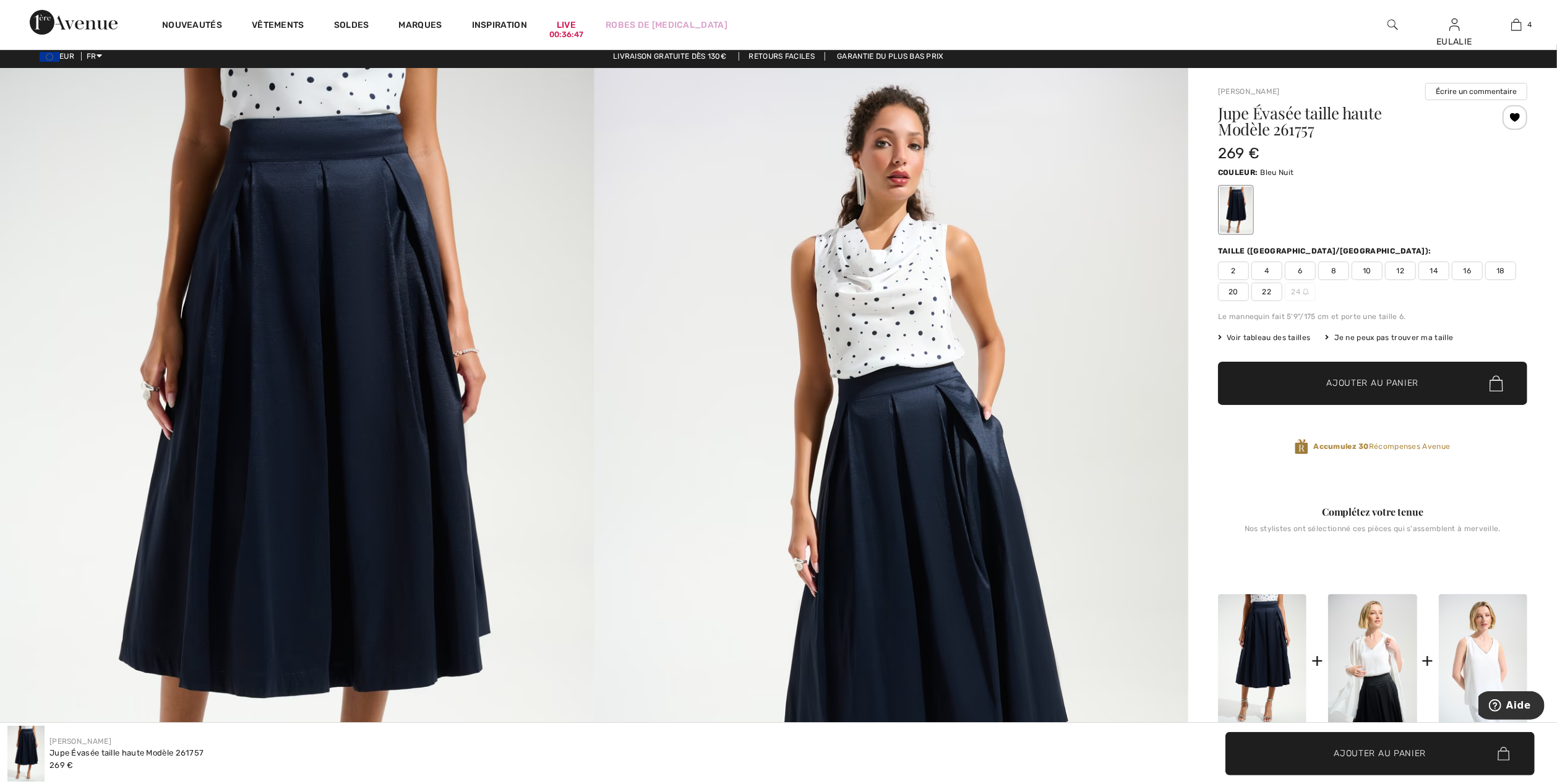
scroll to position [0, 0]
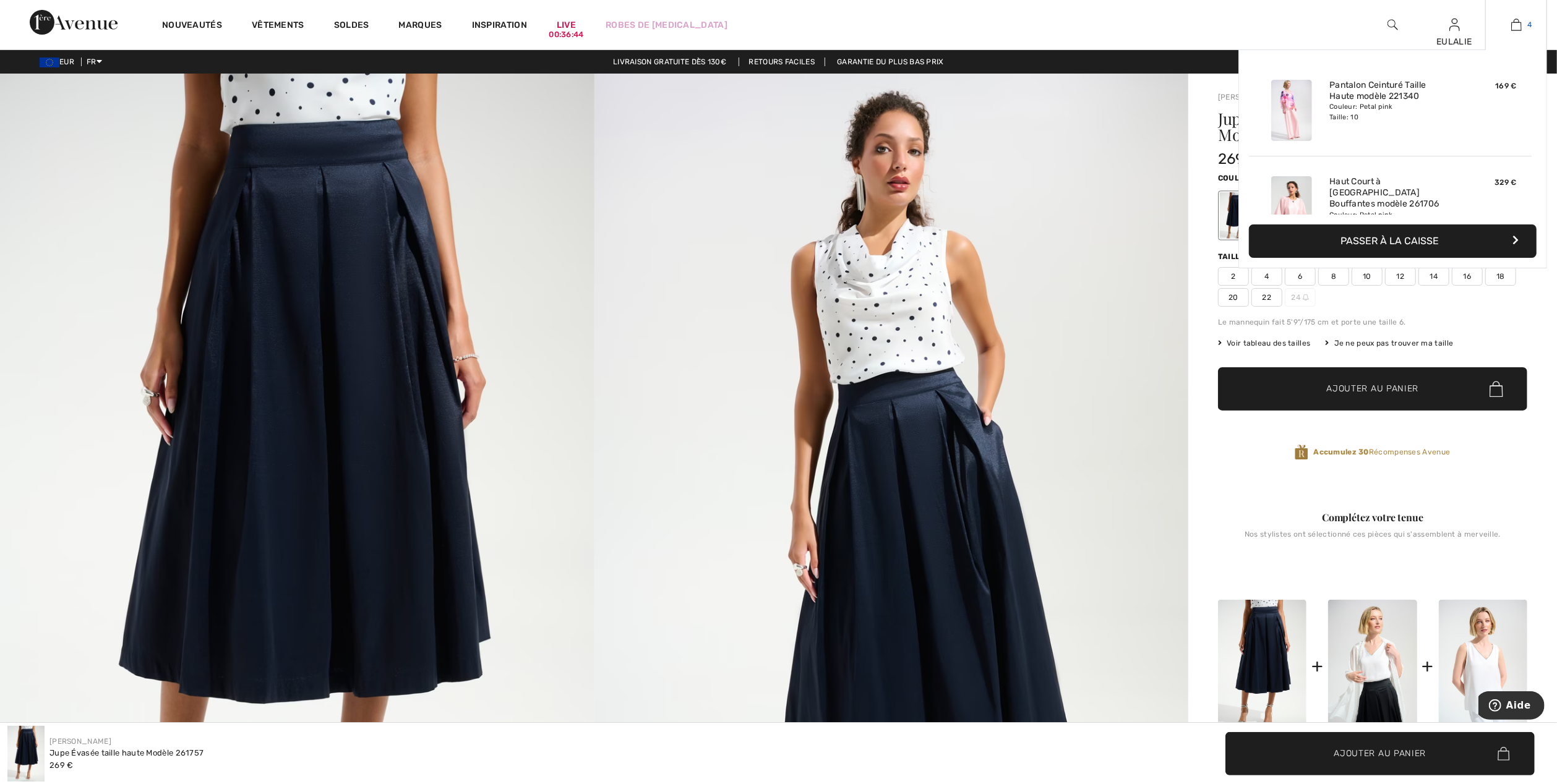
click at [1514, 23] on img at bounding box center [1516, 24] width 10 height 15
